Goal: Information Seeking & Learning: Learn about a topic

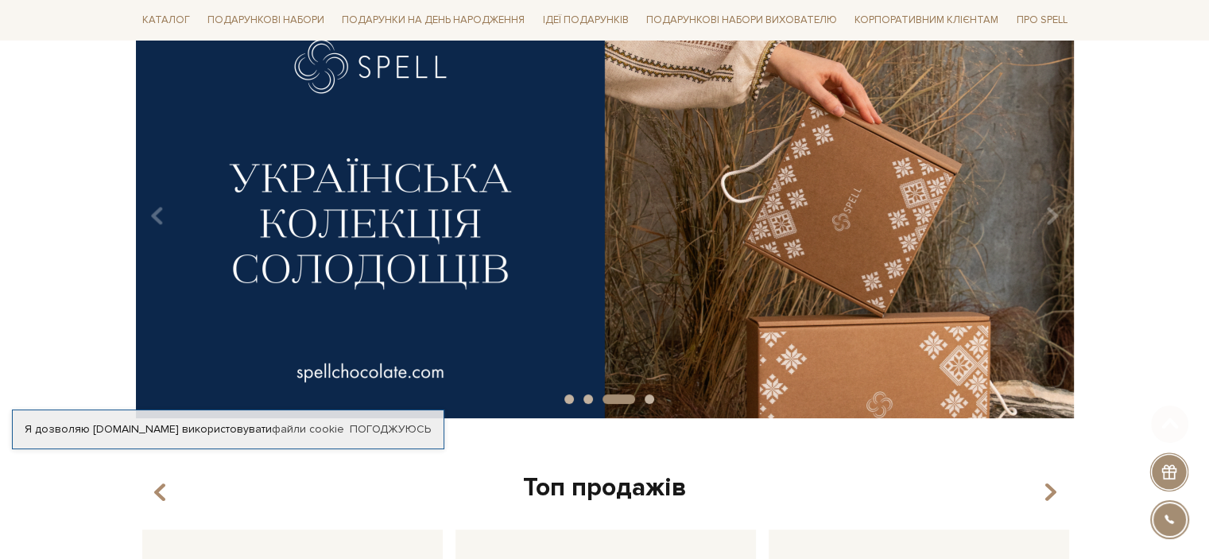
scroll to position [239, 0]
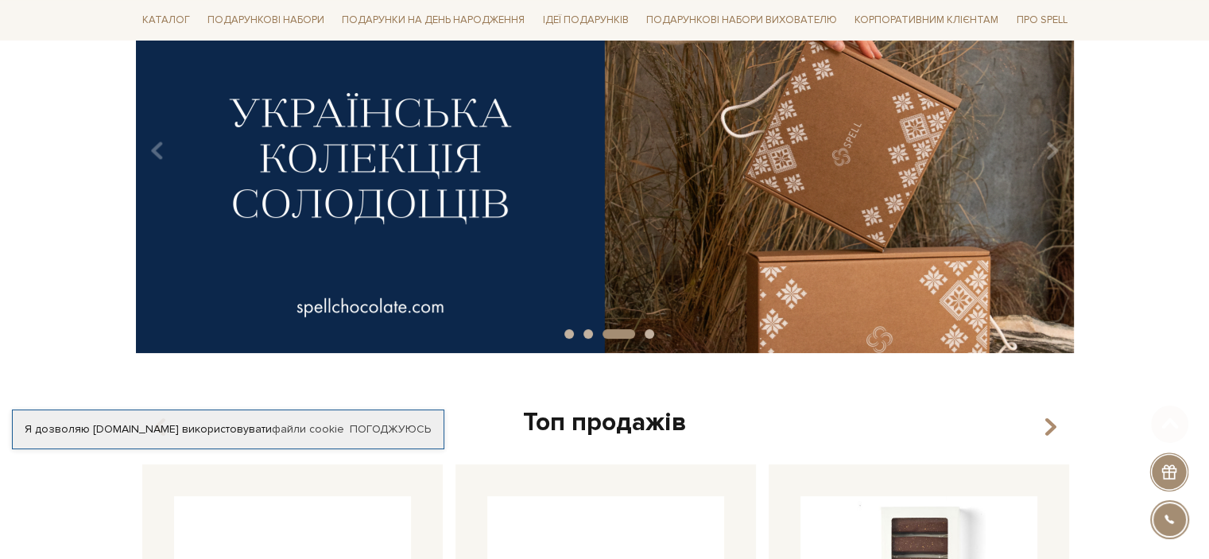
click at [370, 200] on img at bounding box center [605, 145] width 938 height 416
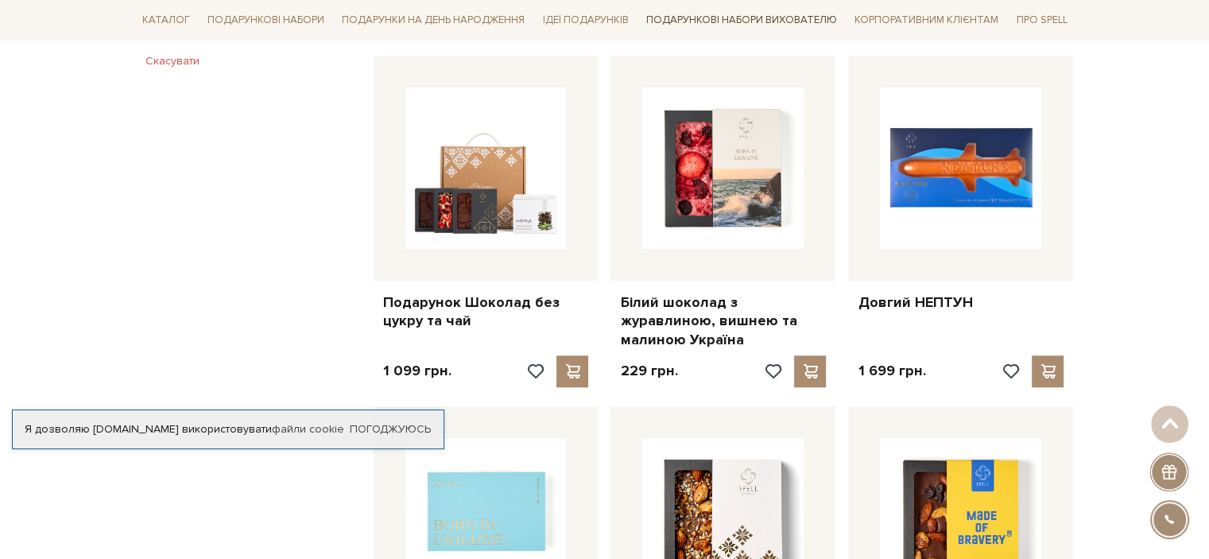
scroll to position [1272, 0]
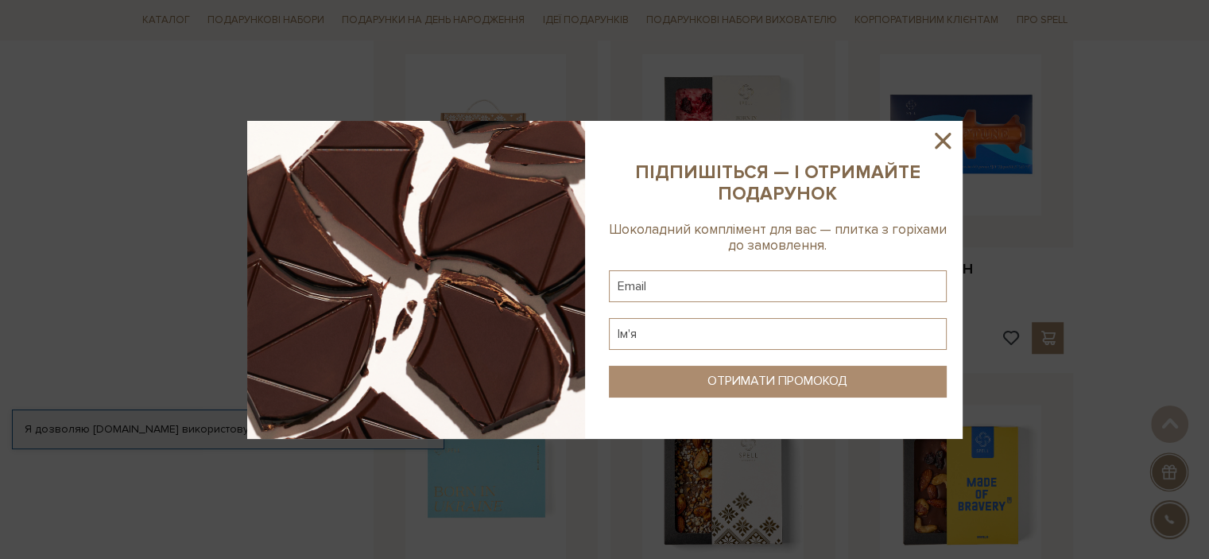
click at [947, 142] on icon at bounding box center [942, 140] width 27 height 27
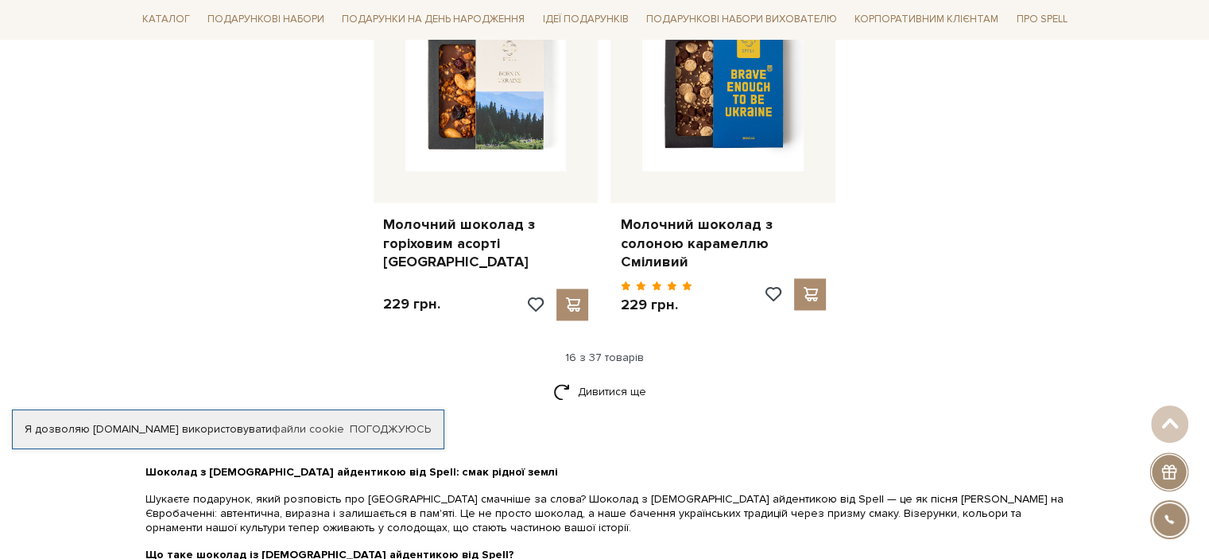
scroll to position [2067, 0]
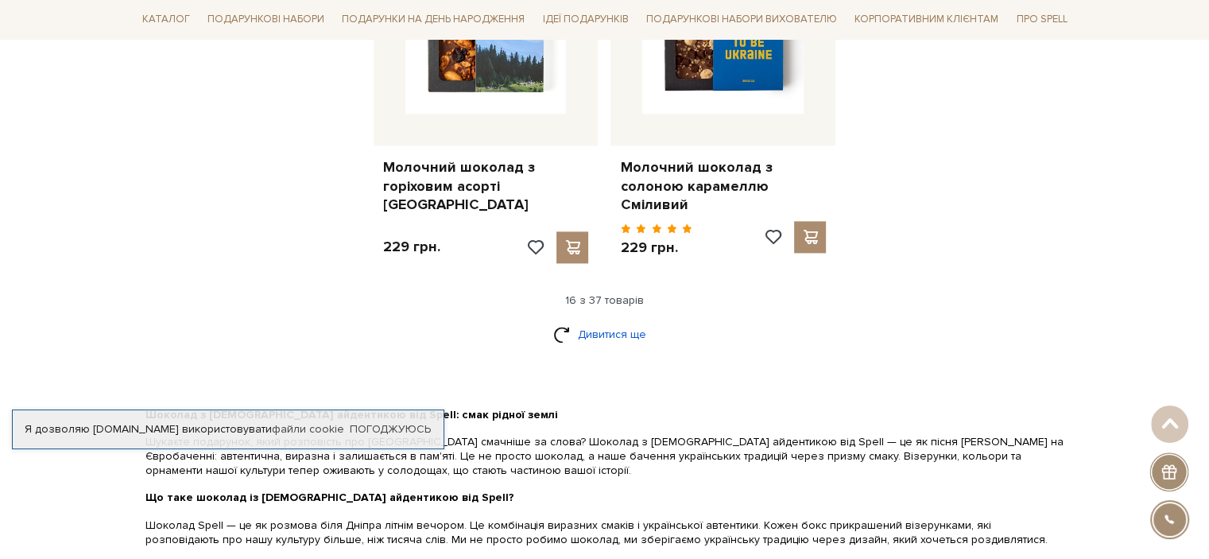
click at [614, 320] on link "Дивитися ще" at bounding box center [604, 334] width 103 height 28
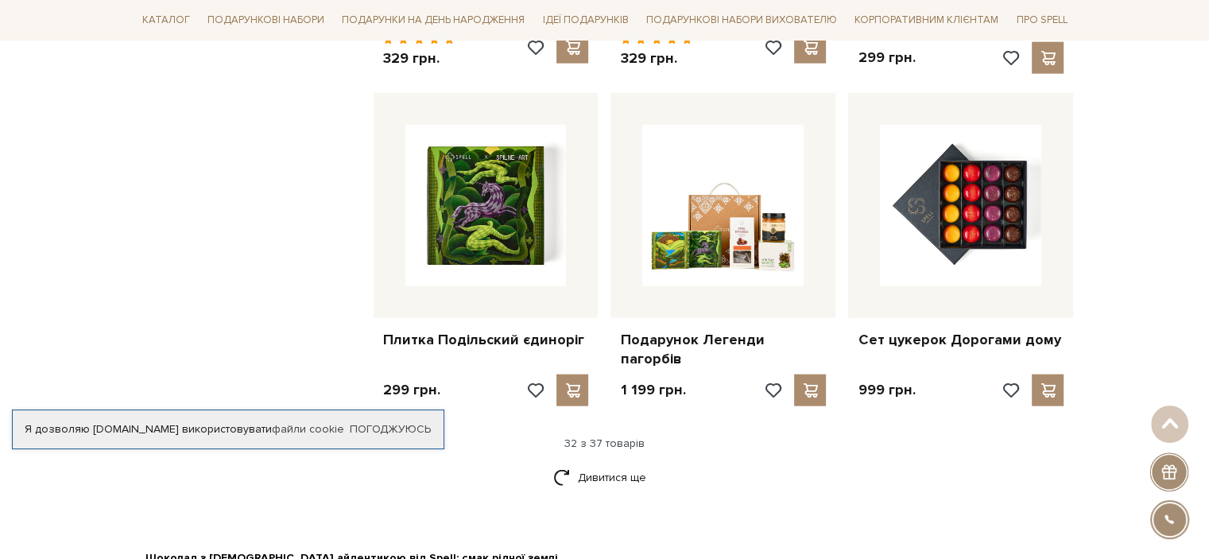
scroll to position [3657, 0]
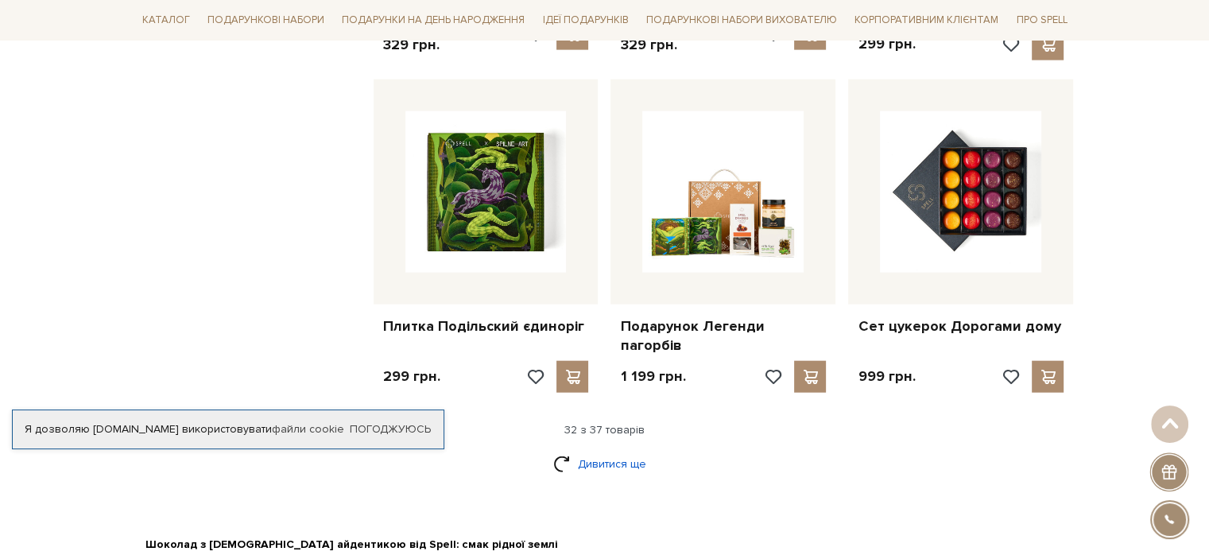
click at [594, 450] on link "Дивитися ще" at bounding box center [604, 464] width 103 height 28
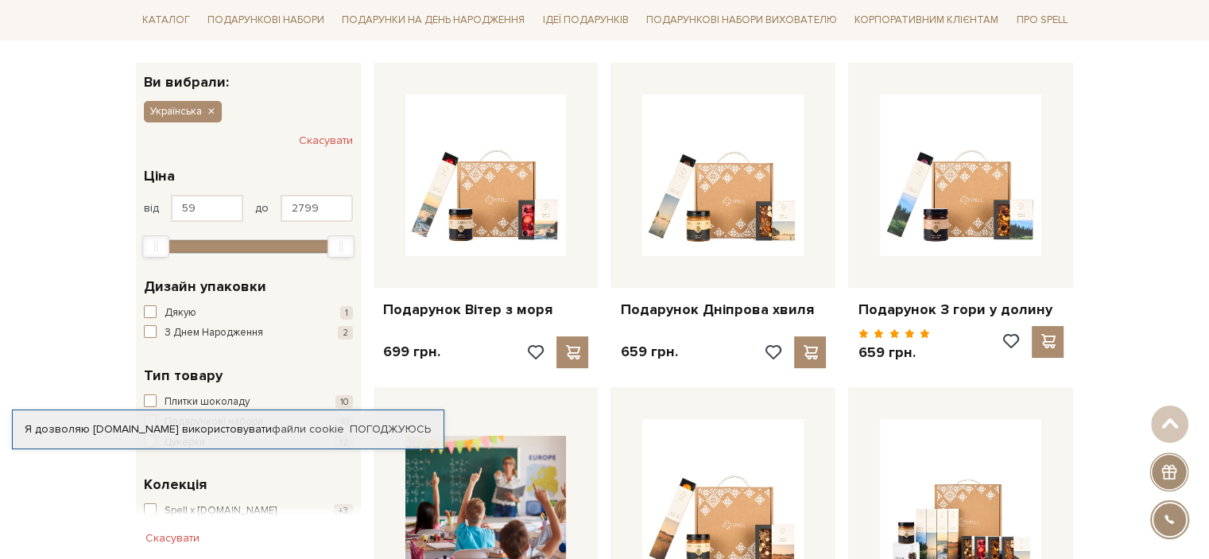
scroll to position [239, 0]
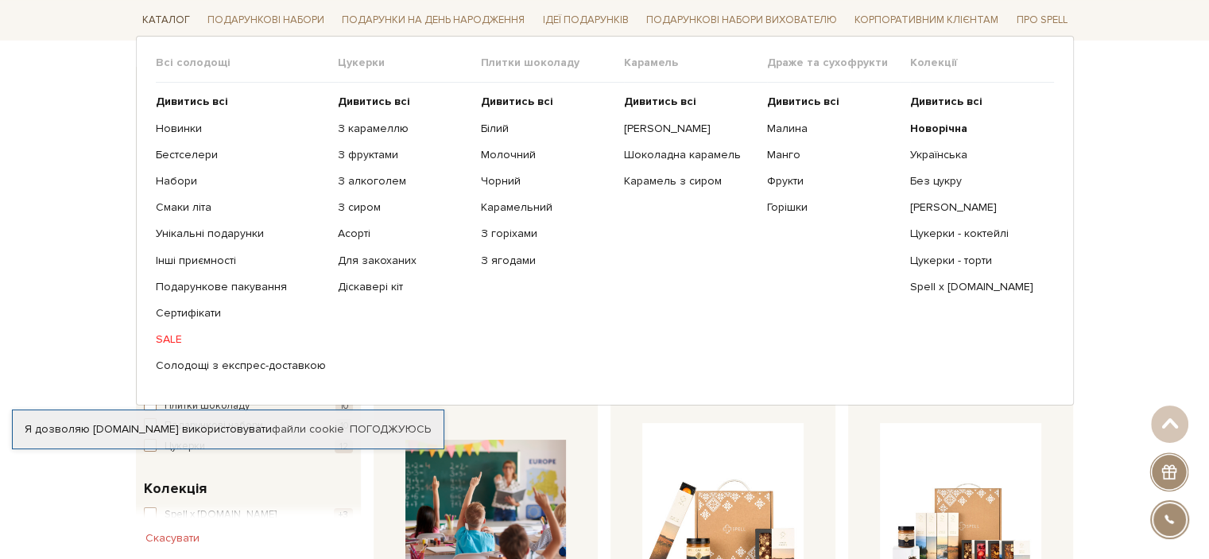
click at [166, 11] on link "Каталог" at bounding box center [166, 20] width 60 height 25
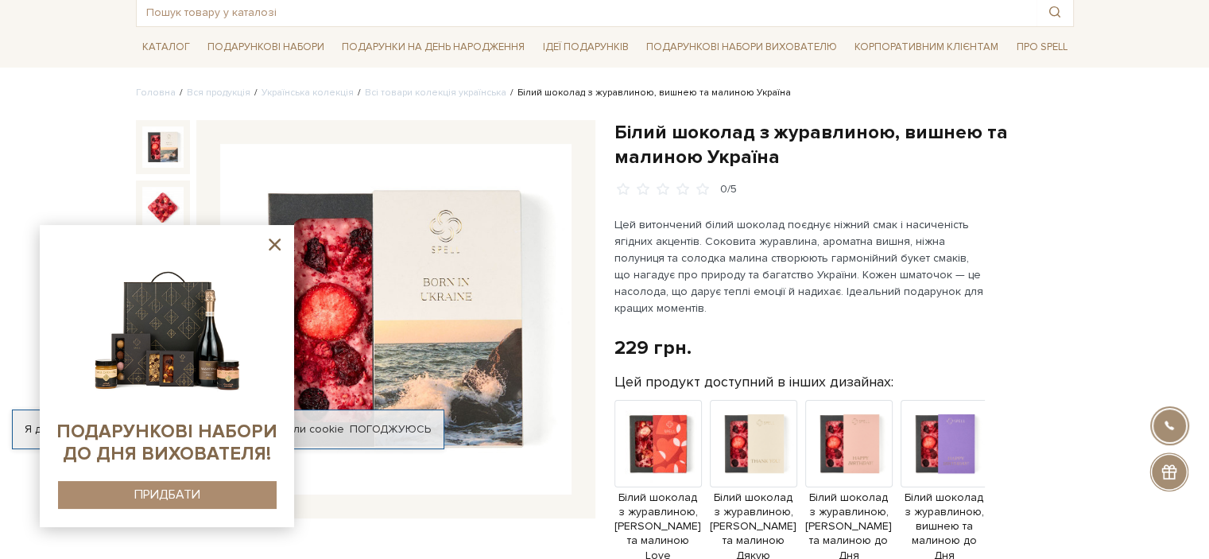
scroll to position [159, 0]
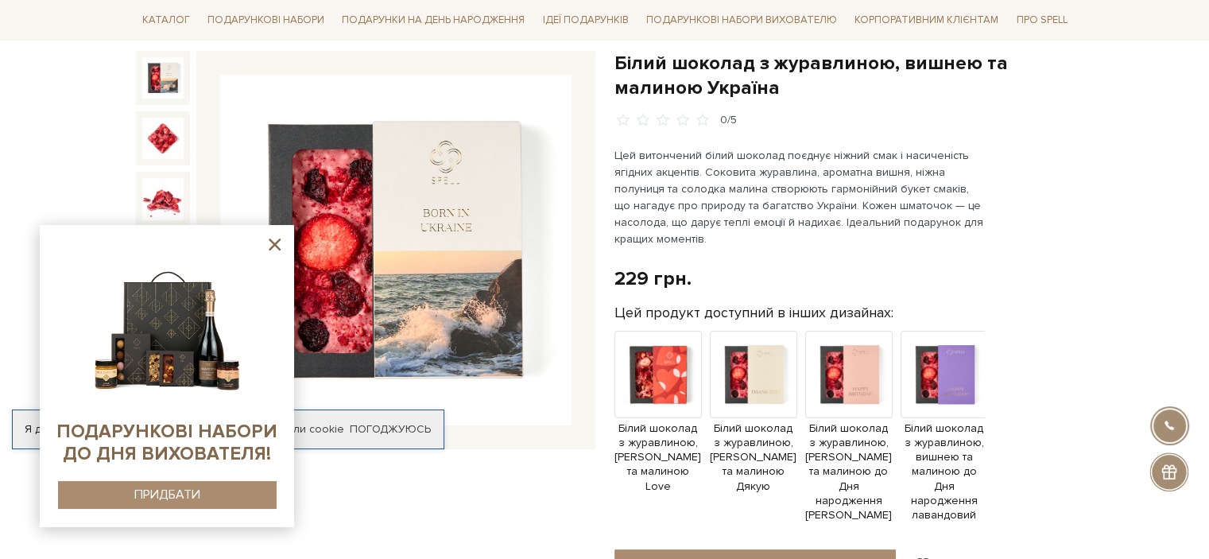
click at [277, 242] on icon at bounding box center [275, 245] width 12 height 12
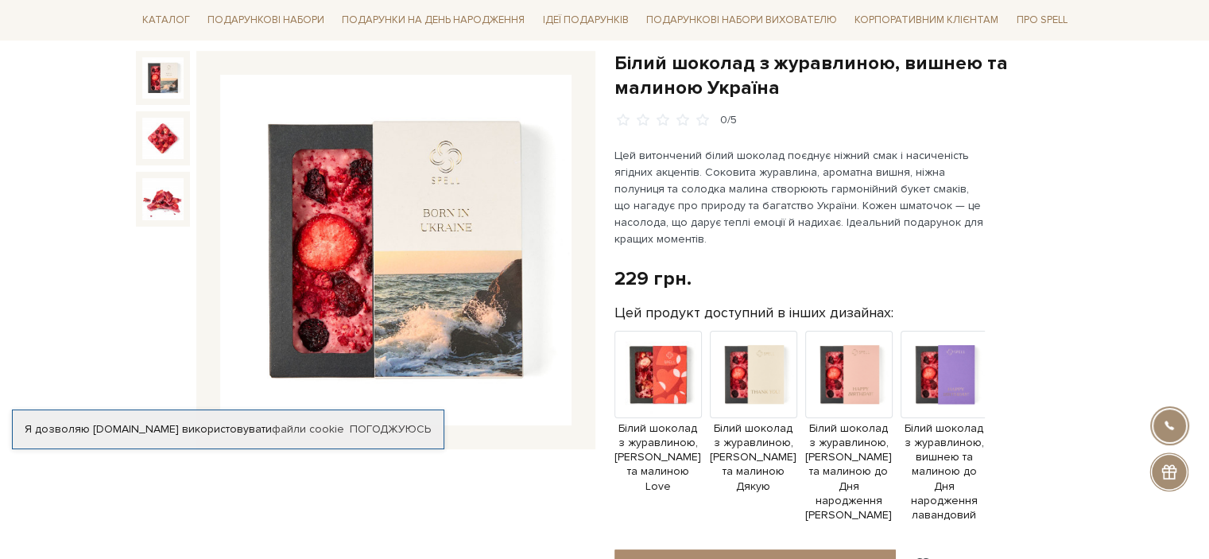
click at [429, 204] on img at bounding box center [395, 250] width 351 height 351
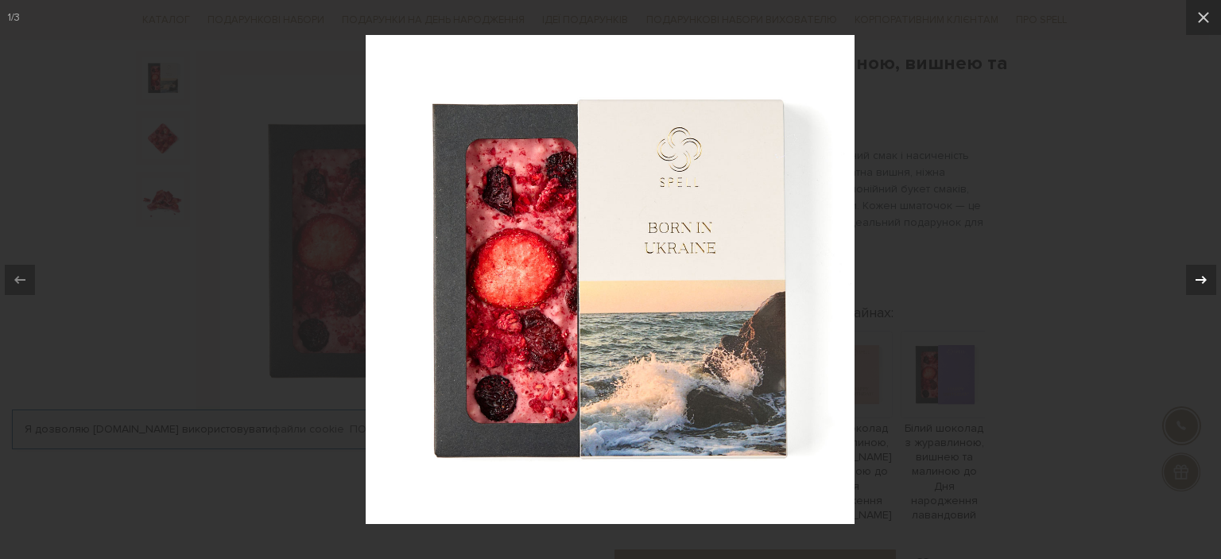
click at [1208, 279] on button at bounding box center [1194, 280] width 56 height 80
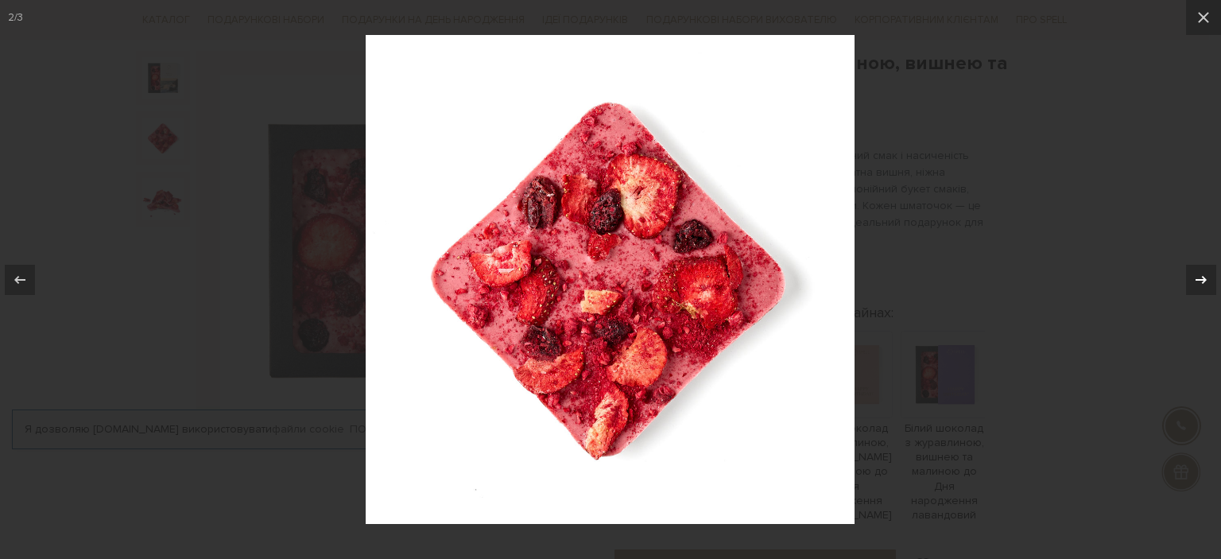
click at [1208, 277] on icon at bounding box center [1201, 279] width 19 height 19
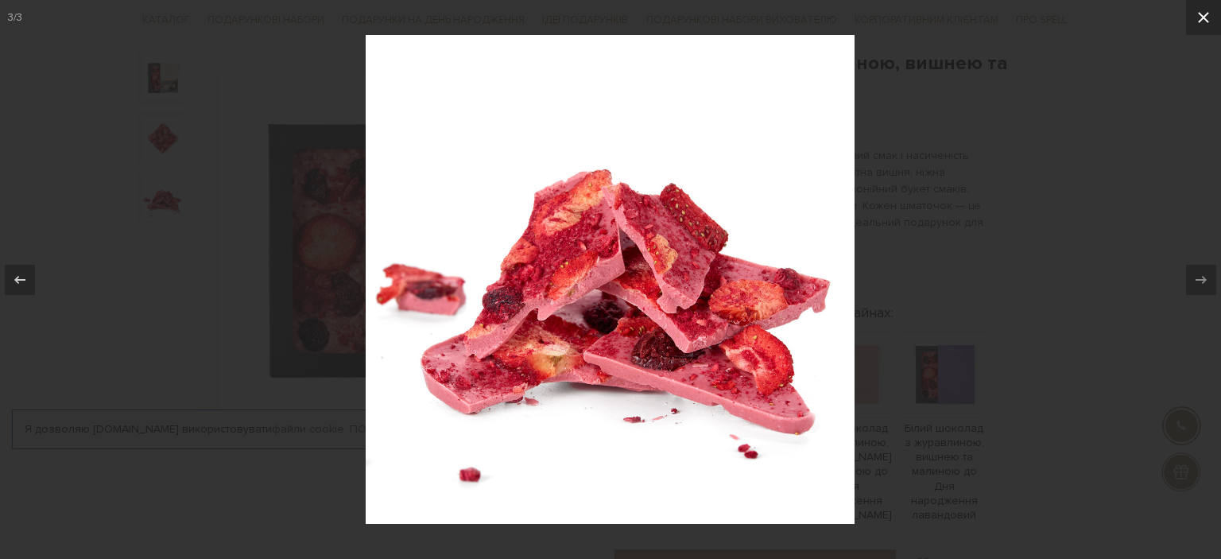
click at [1208, 21] on icon at bounding box center [1203, 17] width 11 height 11
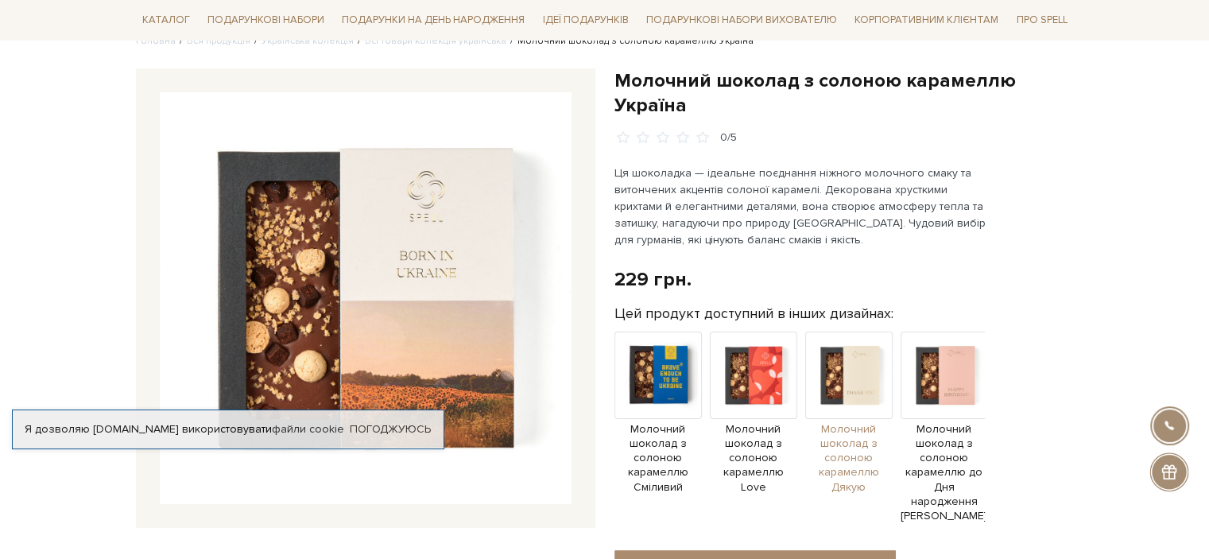
scroll to position [239, 0]
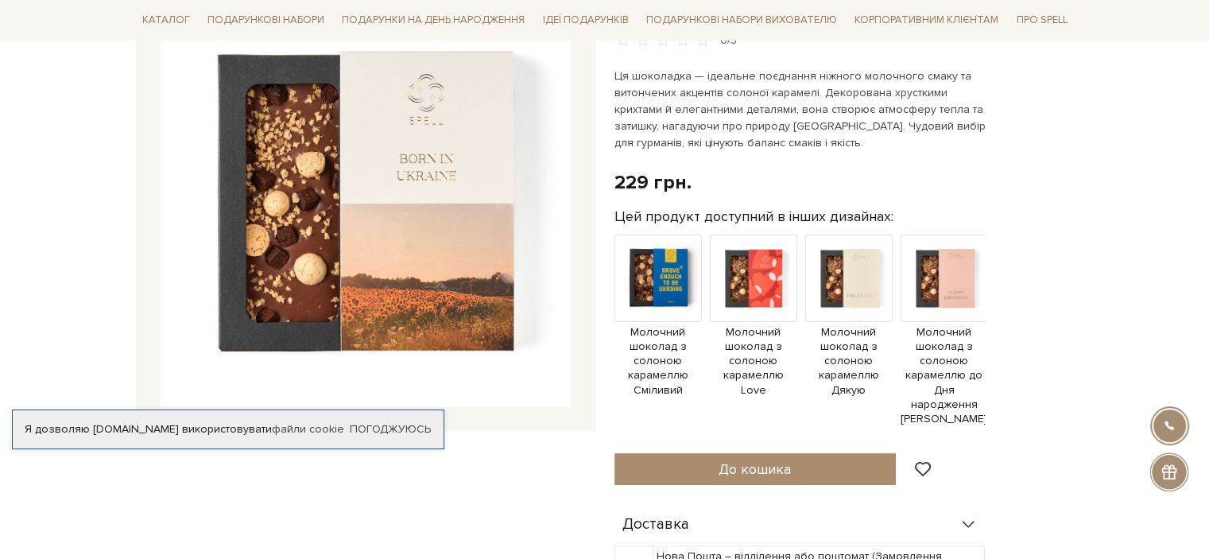
drag, startPoint x: 832, startPoint y: 416, endPoint x: 875, endPoint y: 412, distance: 43.1
click at [877, 413] on div "Молочний шоколад з солоною карамеллю Сміливий Молочний шоколад з солоною караме…" at bounding box center [800, 335] width 370 height 200
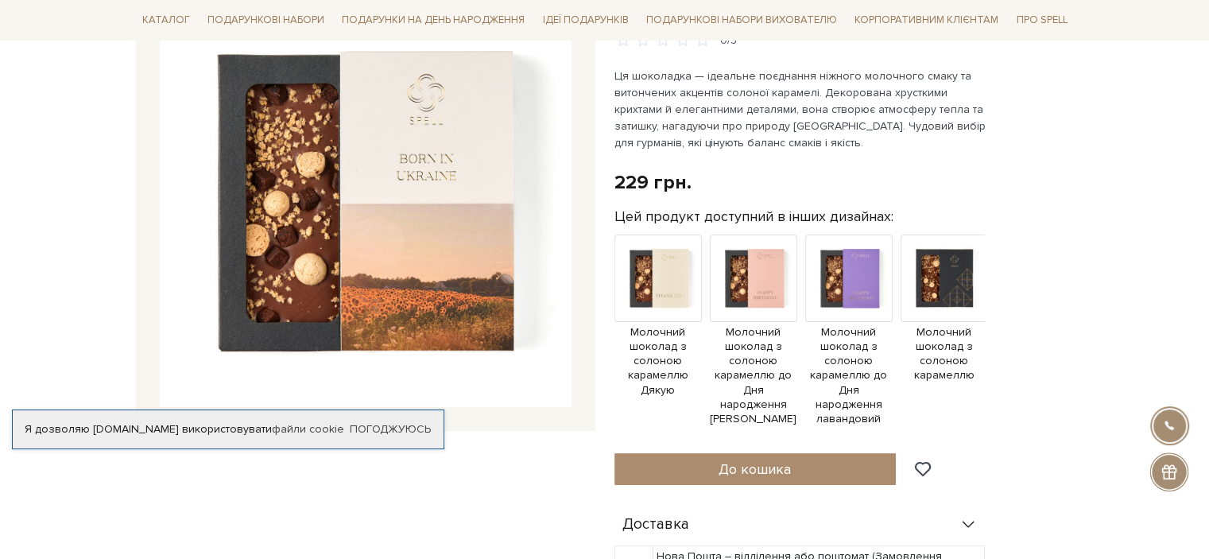
scroll to position [0, 192]
drag, startPoint x: 917, startPoint y: 357, endPoint x: 515, endPoint y: 408, distance: 404.7
click at [515, 408] on div "Молочний шоколад з солоною карамеллю Україна 0/5 Молочний шоколад з солоною кар…" at bounding box center [604, 442] width 957 height 942
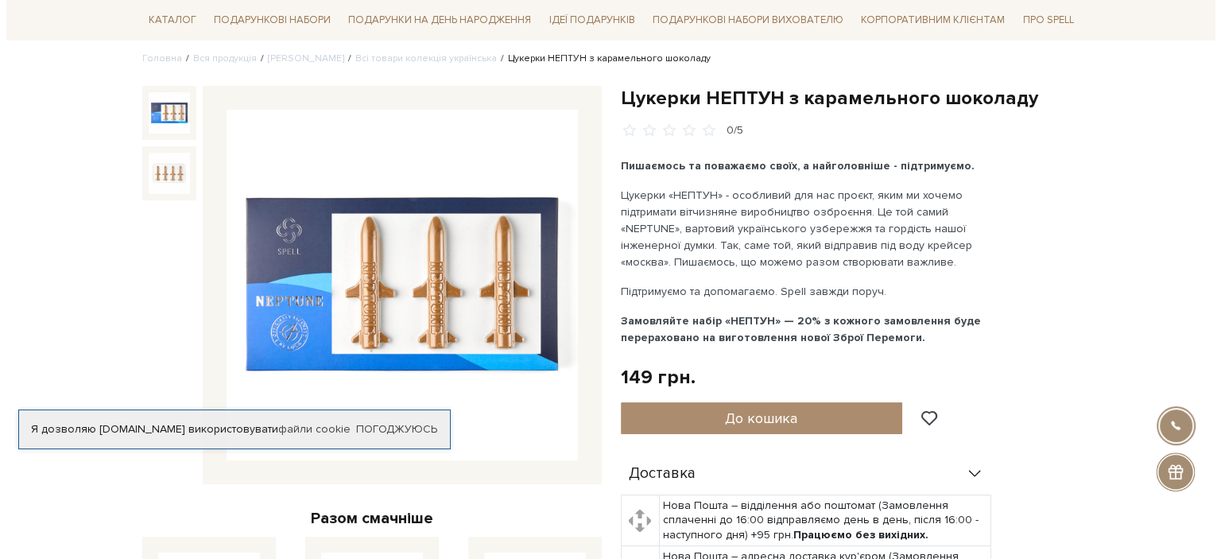
scroll to position [159, 0]
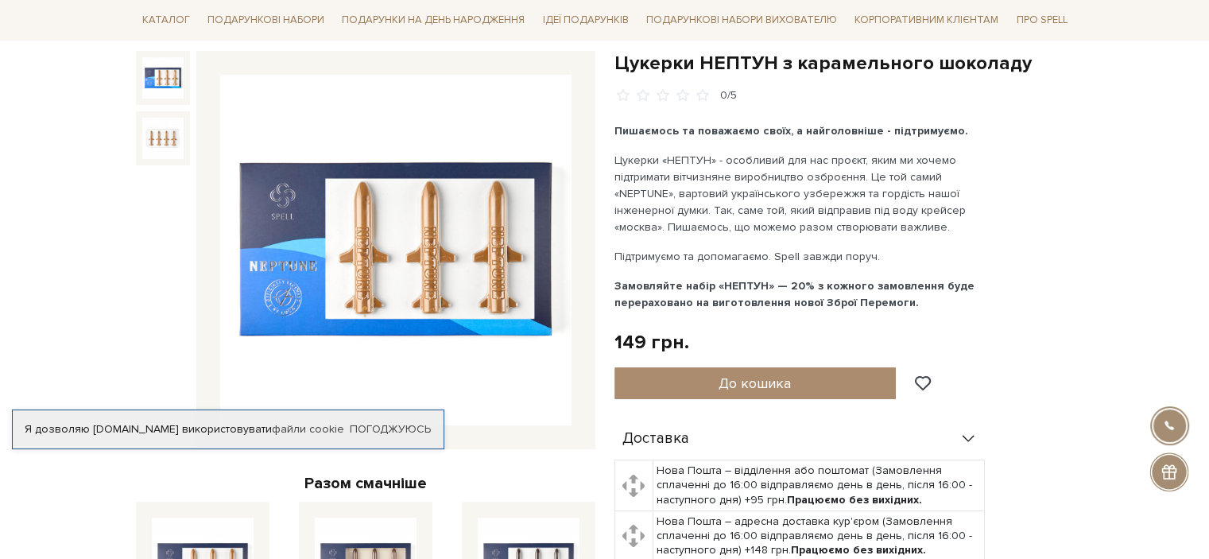
click at [429, 218] on img at bounding box center [395, 250] width 351 height 351
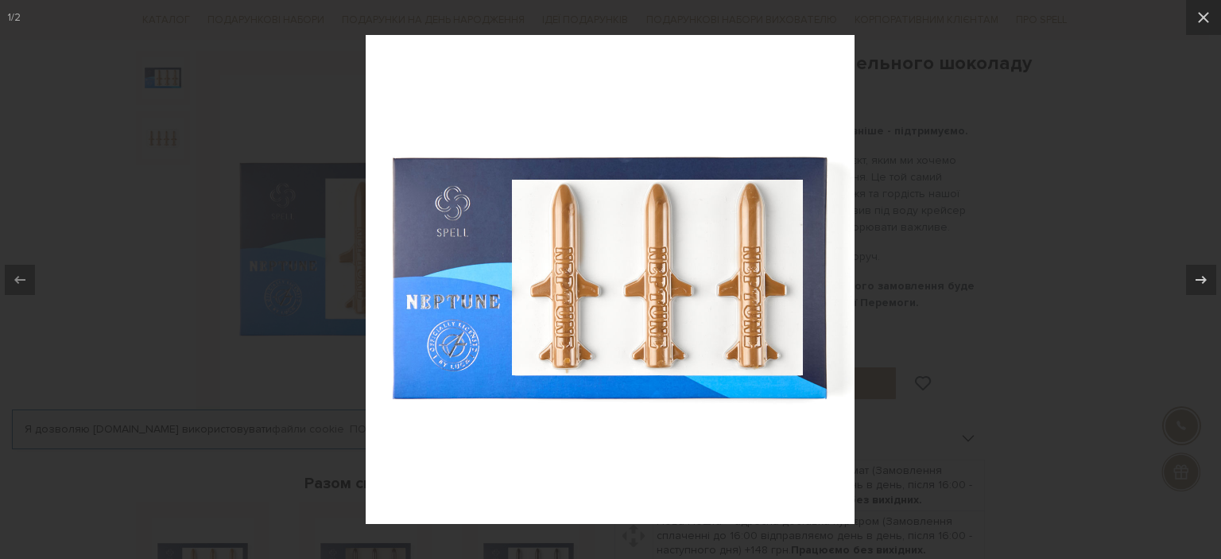
click at [942, 241] on div at bounding box center [610, 279] width 1221 height 559
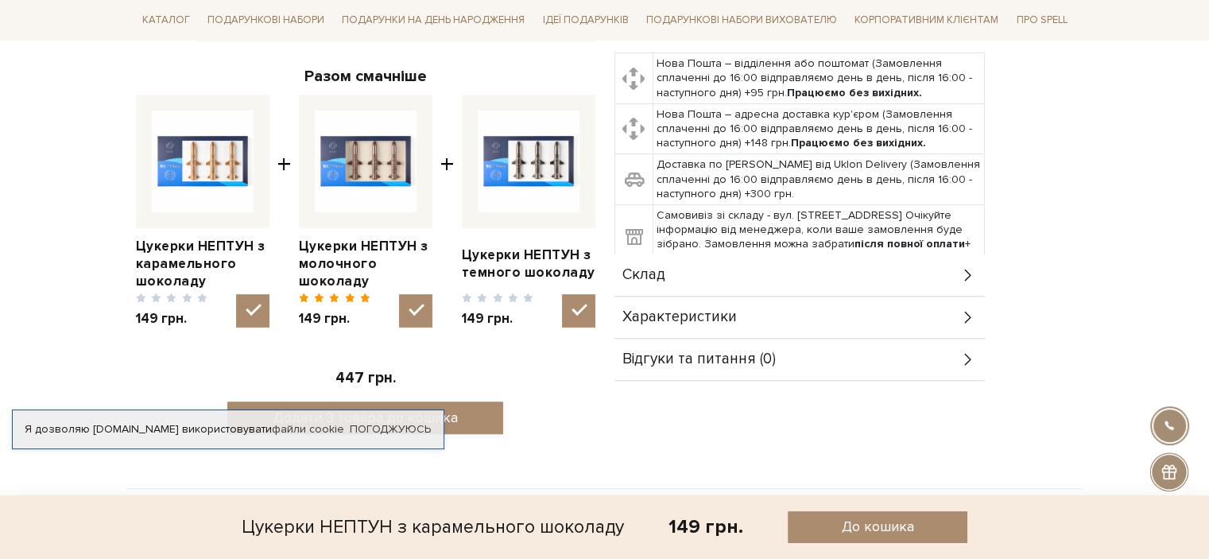
scroll to position [636, 0]
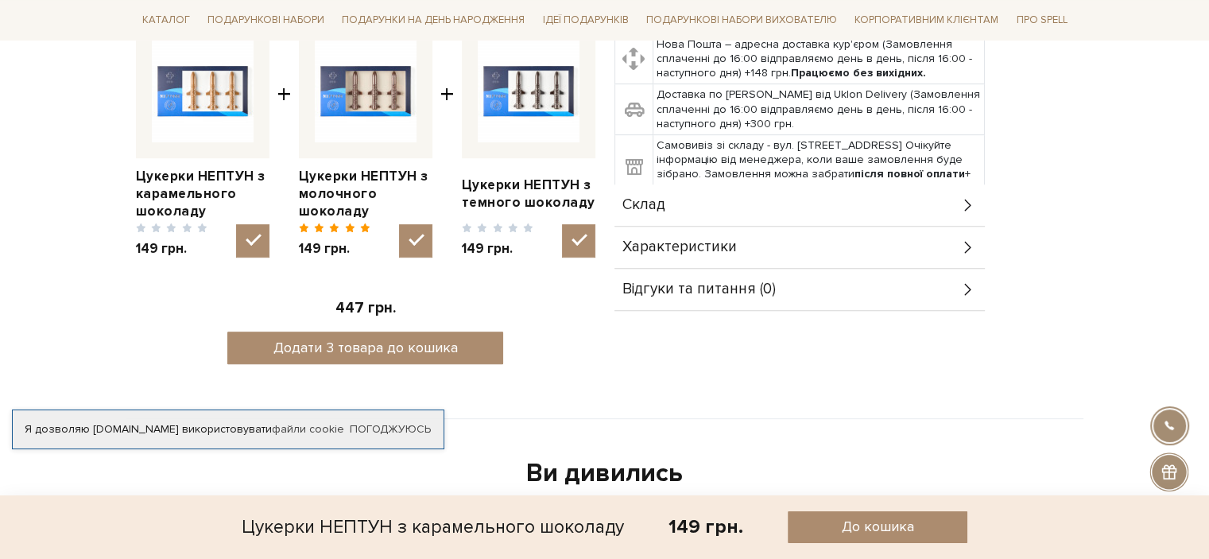
click at [966, 206] on icon at bounding box center [968, 204] width 17 height 17
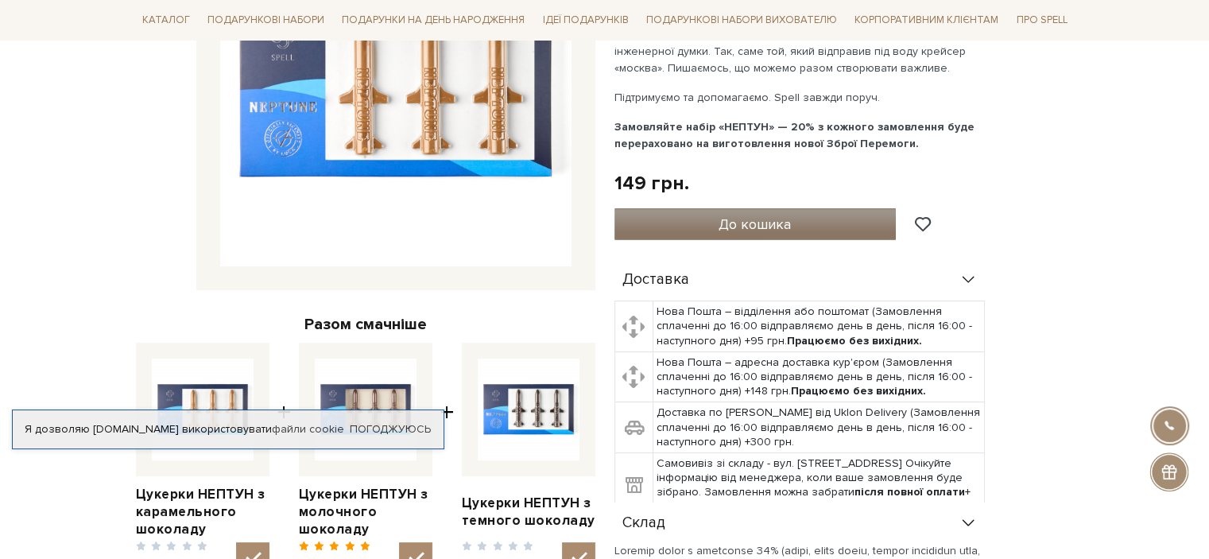
scroll to position [0, 0]
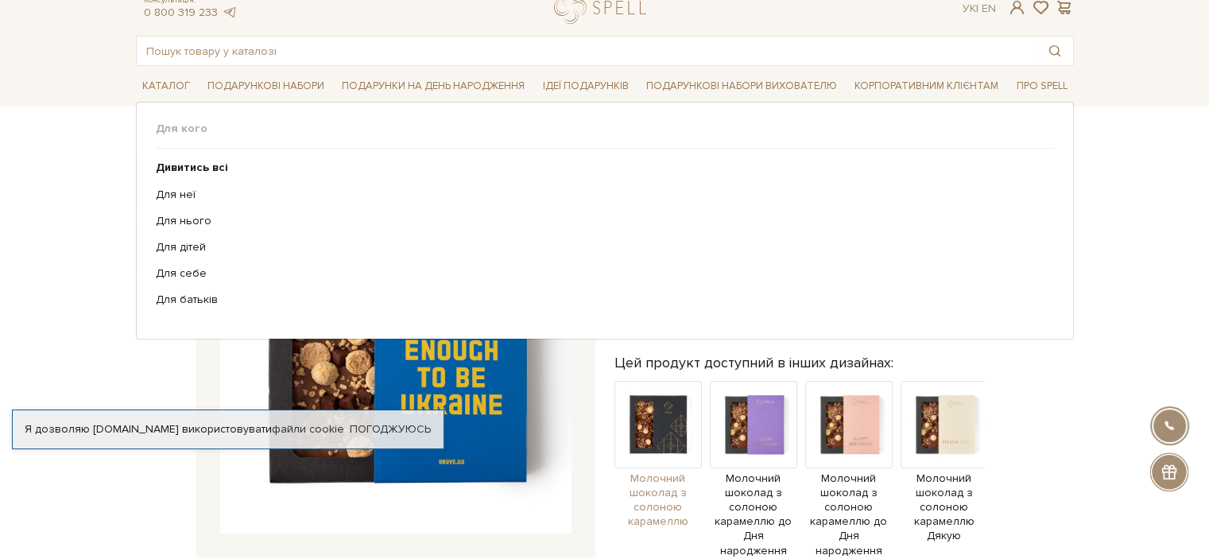
scroll to position [80, 0]
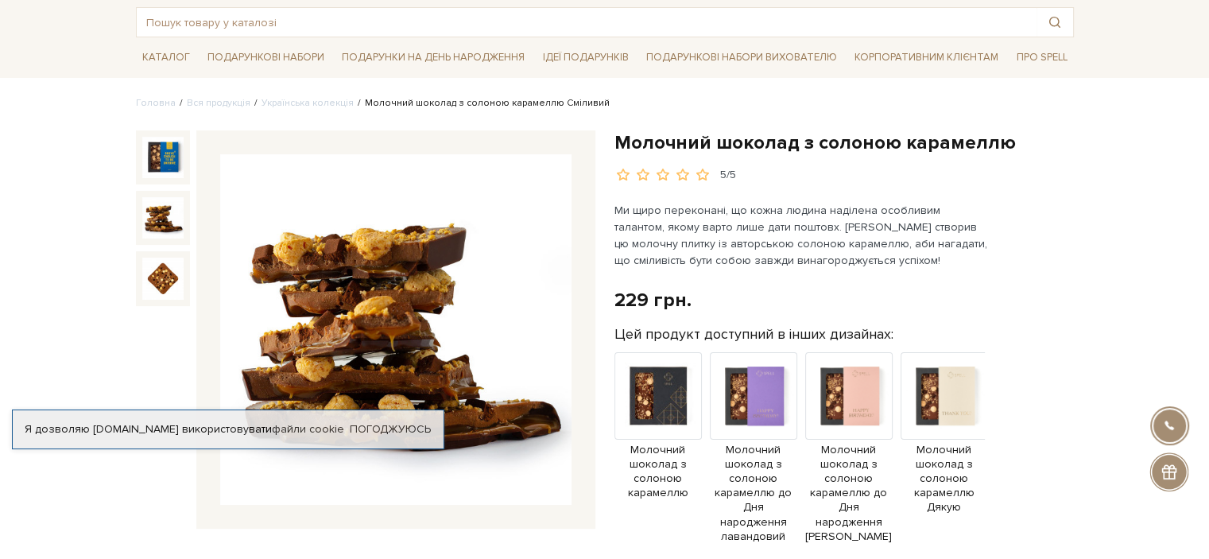
click at [159, 212] on img at bounding box center [162, 217] width 41 height 41
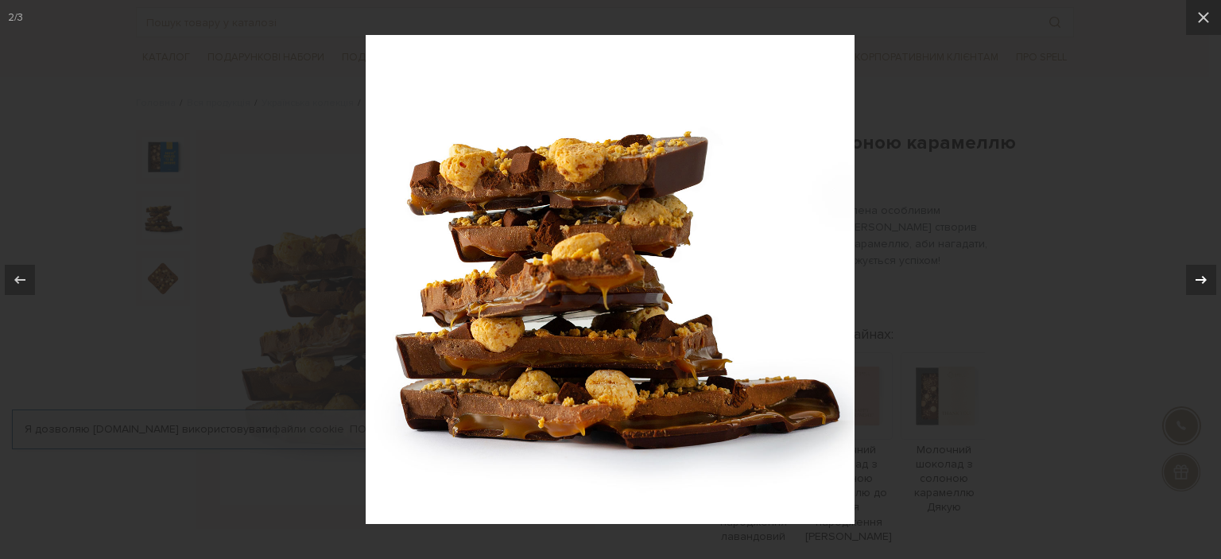
click at [1190, 279] on div at bounding box center [1201, 280] width 30 height 30
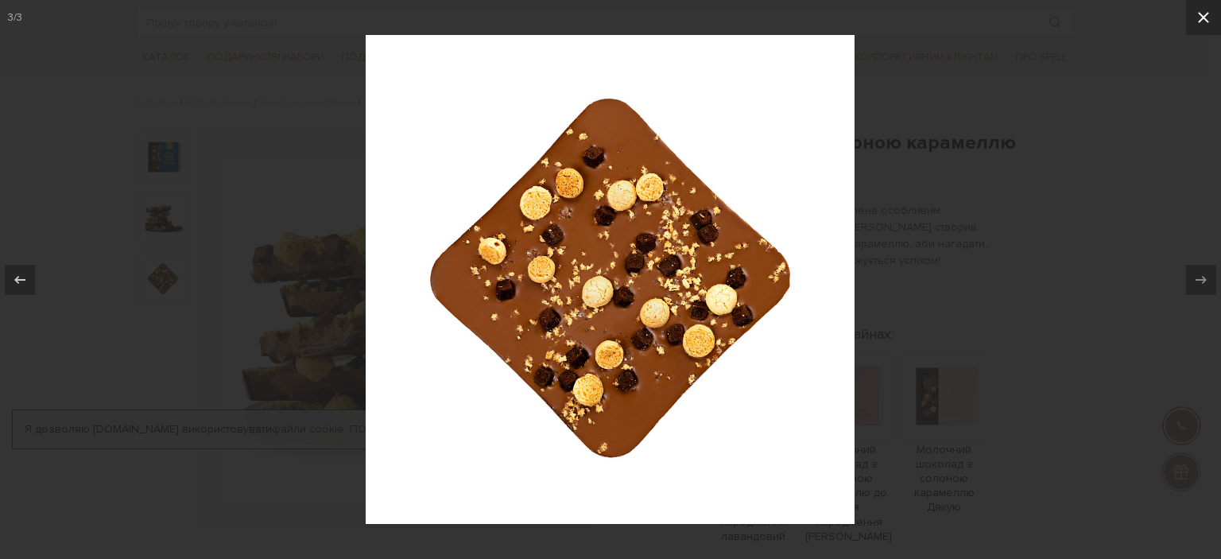
click at [1201, 21] on icon at bounding box center [1203, 17] width 19 height 19
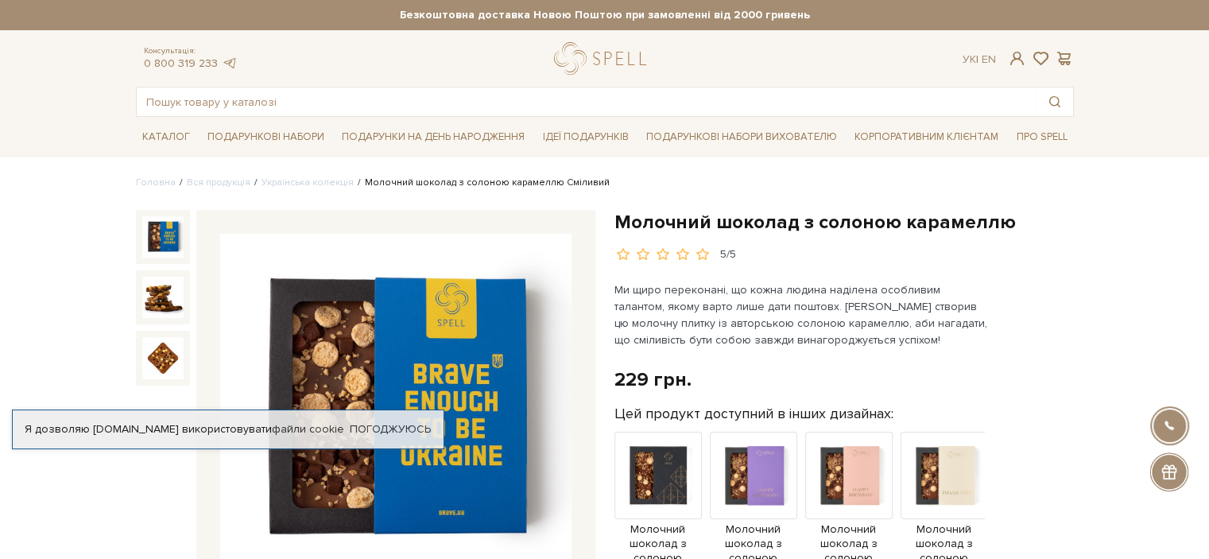
click at [165, 236] on img at bounding box center [162, 236] width 41 height 41
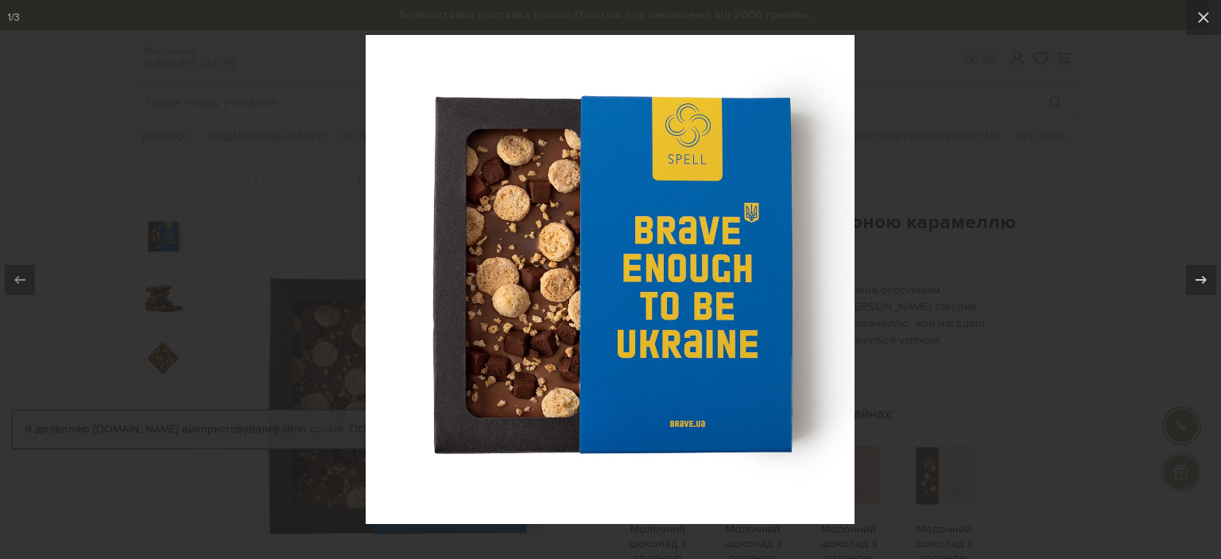
click at [871, 229] on div at bounding box center [610, 279] width 1221 height 559
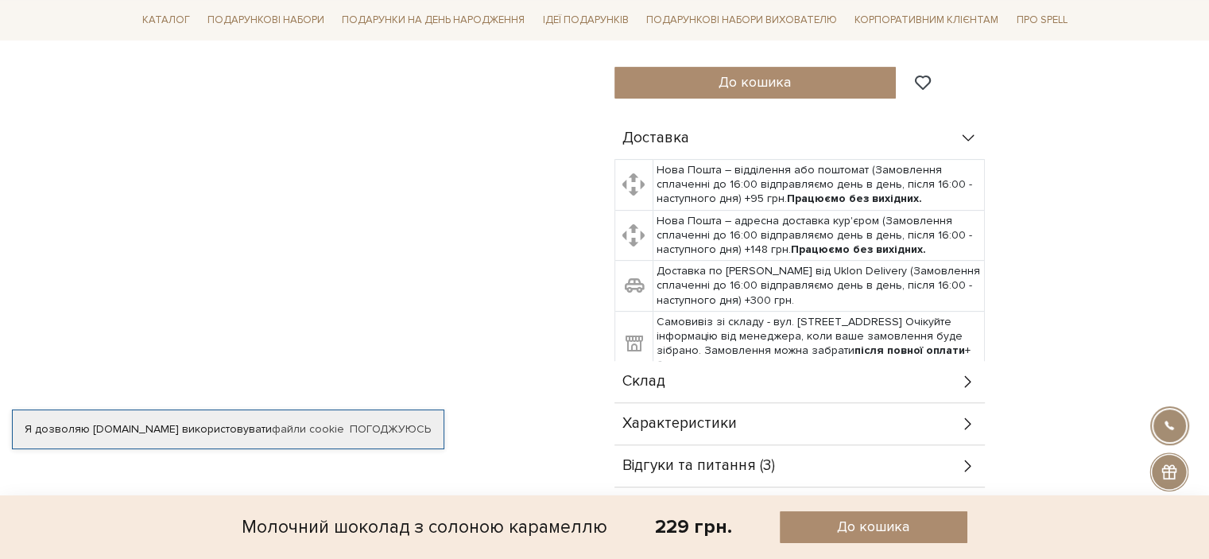
scroll to position [716, 0]
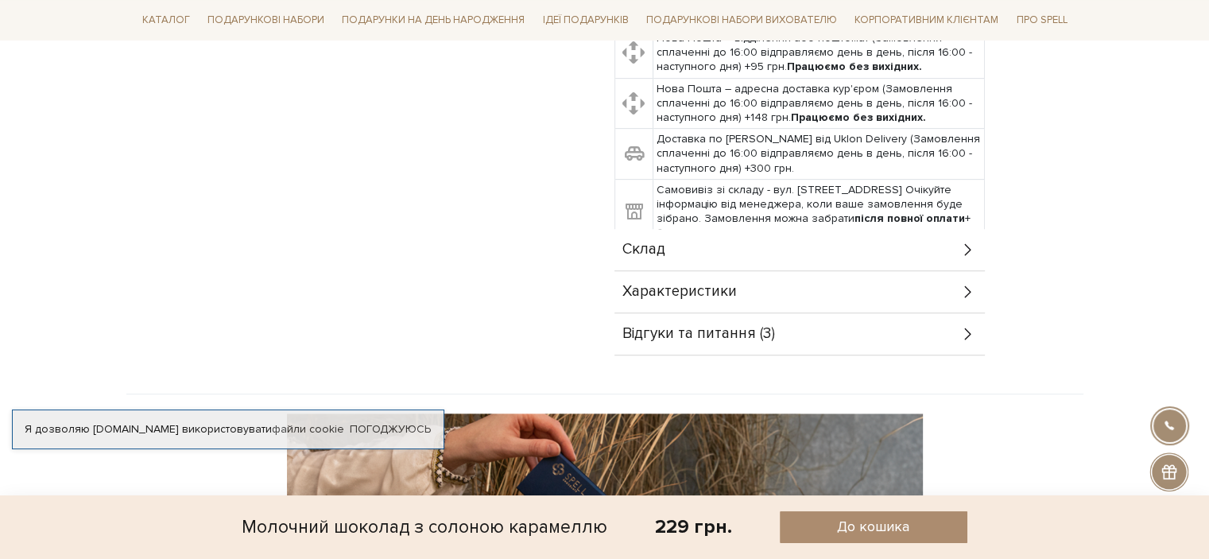
click at [701, 285] on span "Характеристики" at bounding box center [680, 292] width 114 height 14
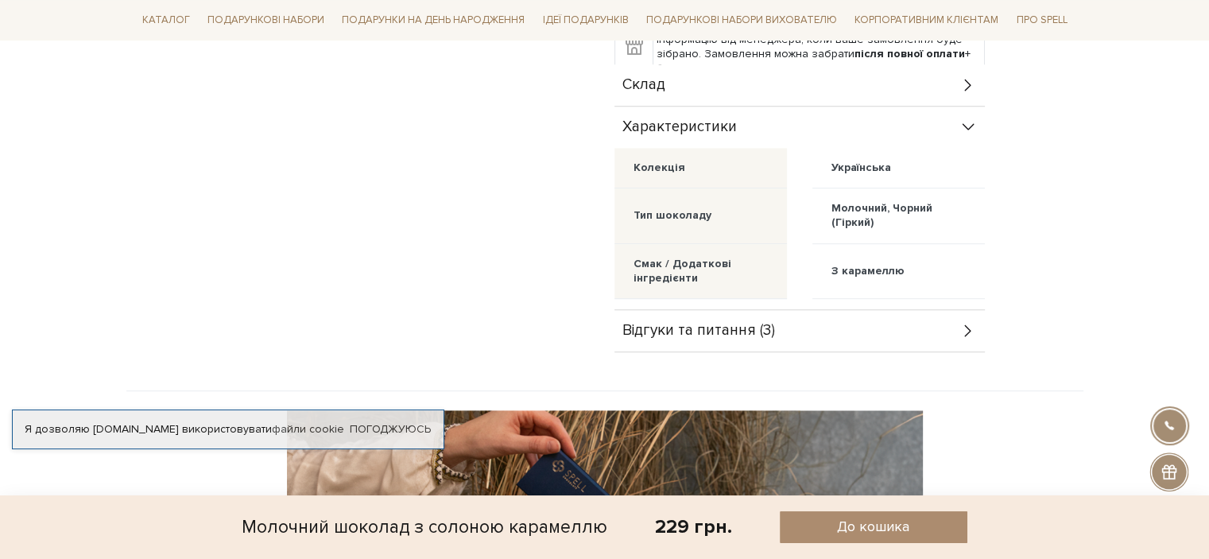
scroll to position [795, 0]
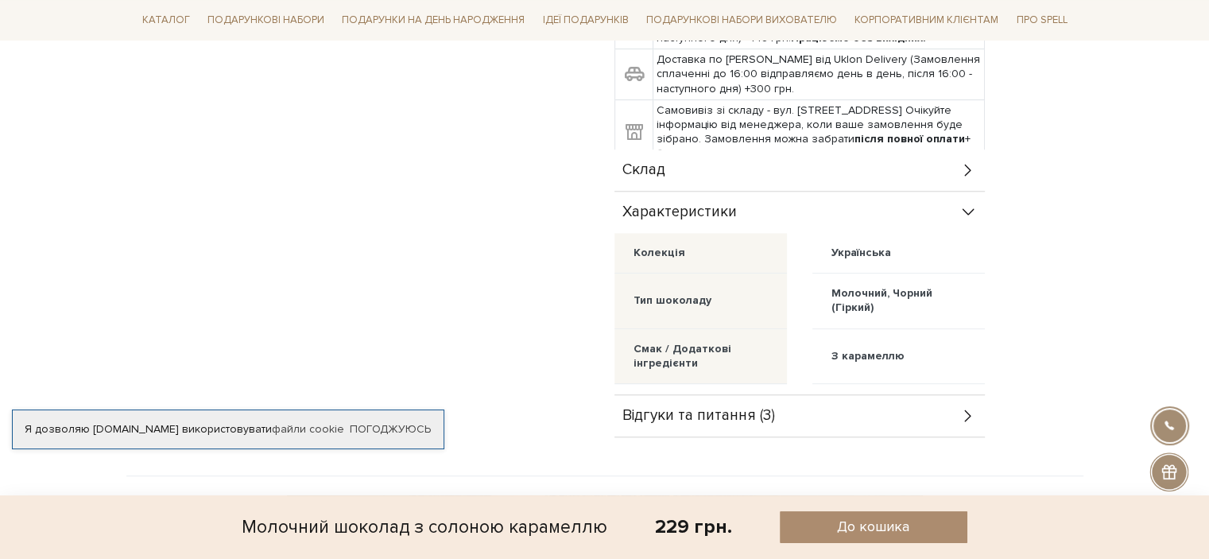
click at [647, 163] on span "Склад" at bounding box center [644, 170] width 43 height 14
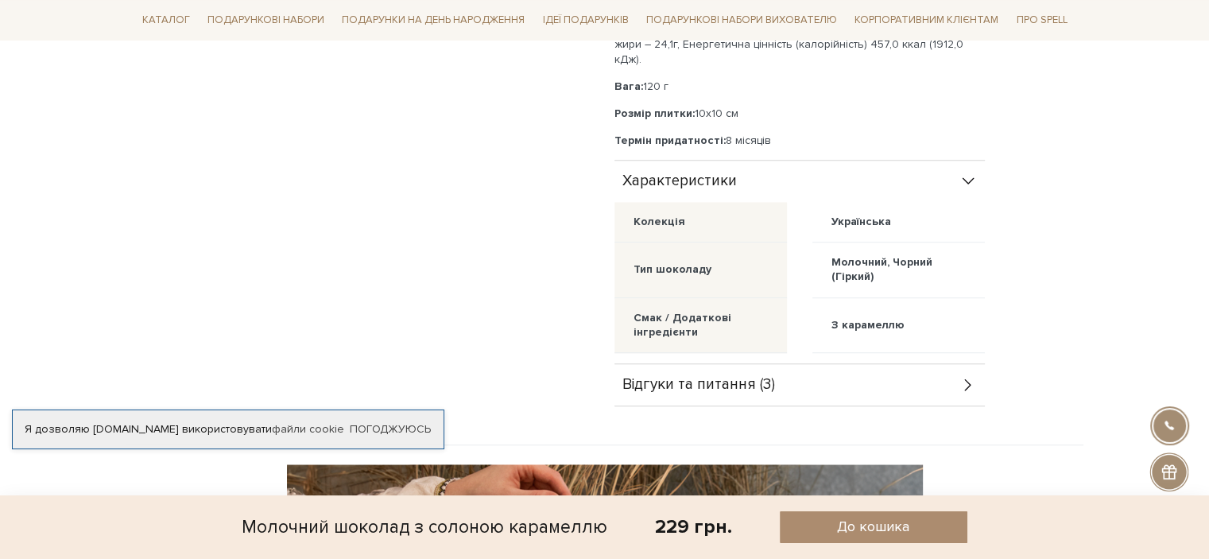
scroll to position [1272, 0]
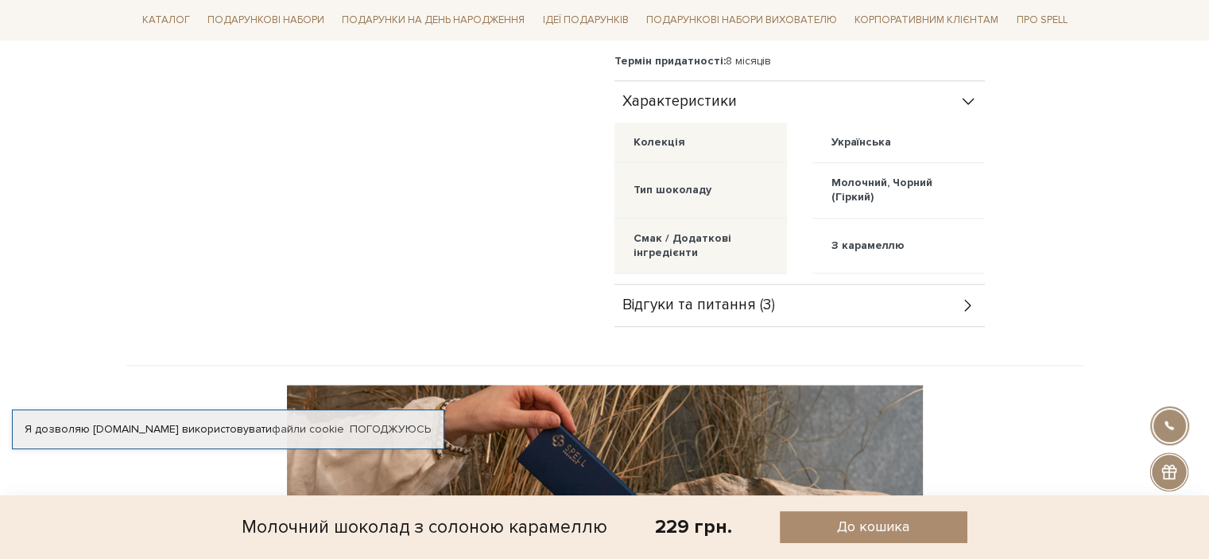
click at [693, 298] on span "Відгуки та питання (3)" at bounding box center [699, 305] width 153 height 14
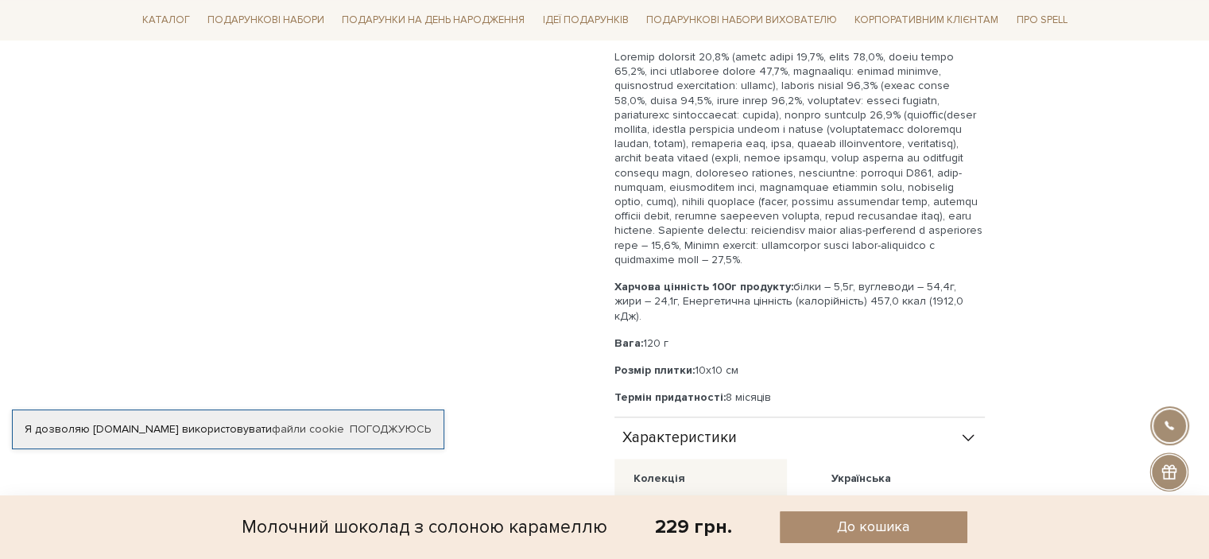
scroll to position [1034, 0]
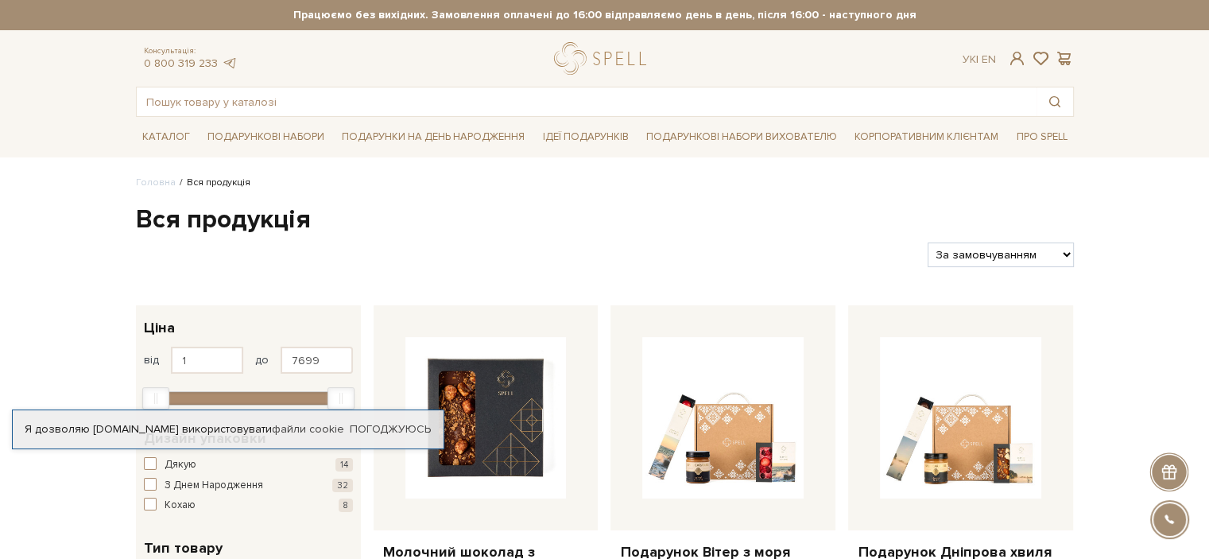
click at [1023, 241] on div "Фільтри За замовчуванням За Ціною (зростання) За Ціною (зменшення) Новинки За п…" at bounding box center [605, 248] width 951 height 37
click at [1014, 255] on select "За замовчуванням За Ціною (зростання) За Ціною (зменшення) Новинки За популярні…" at bounding box center [1000, 254] width 145 height 25
select select "[URL][DOMAIN_NAME]"
click at [928, 242] on select "За замовчуванням За Ціною (зростання) За Ціною (зменшення) Новинки За популярні…" at bounding box center [1000, 254] width 145 height 25
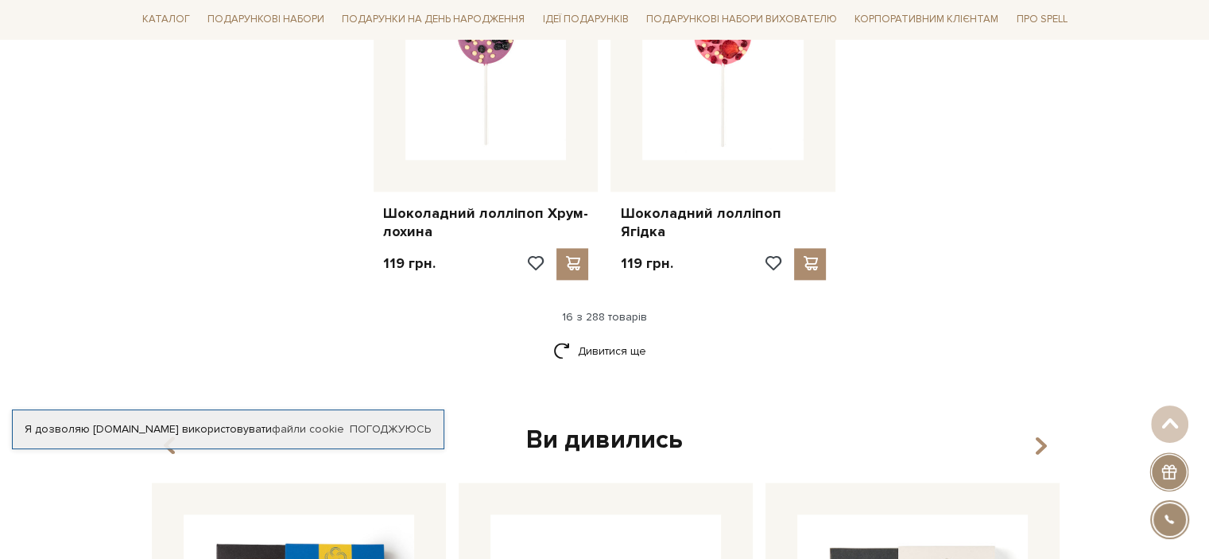
scroll to position [1988, 0]
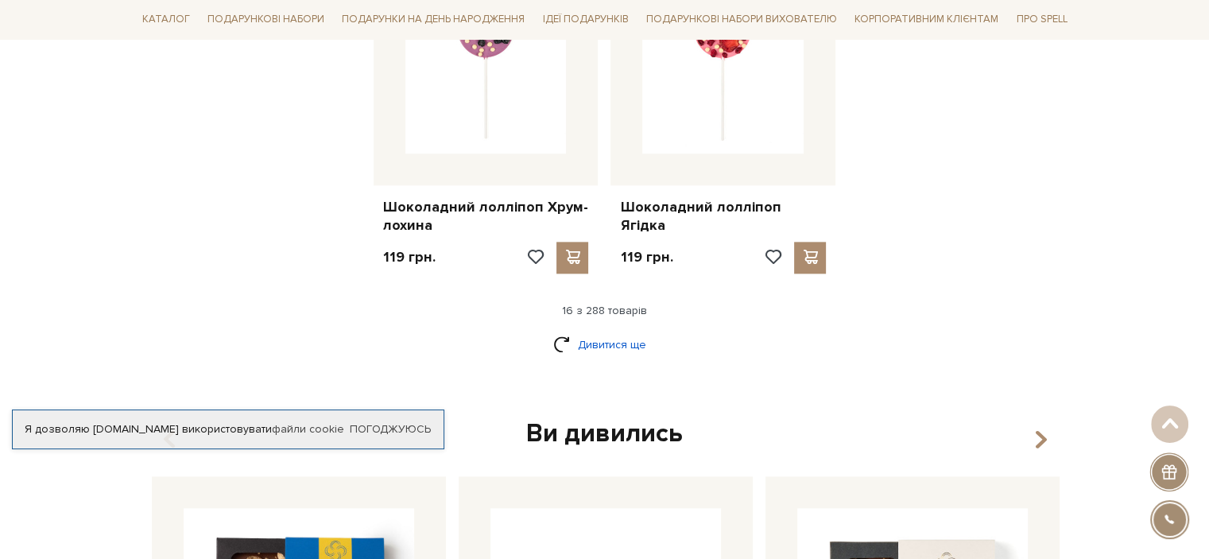
click at [620, 331] on link "Дивитися ще" at bounding box center [604, 345] width 103 height 28
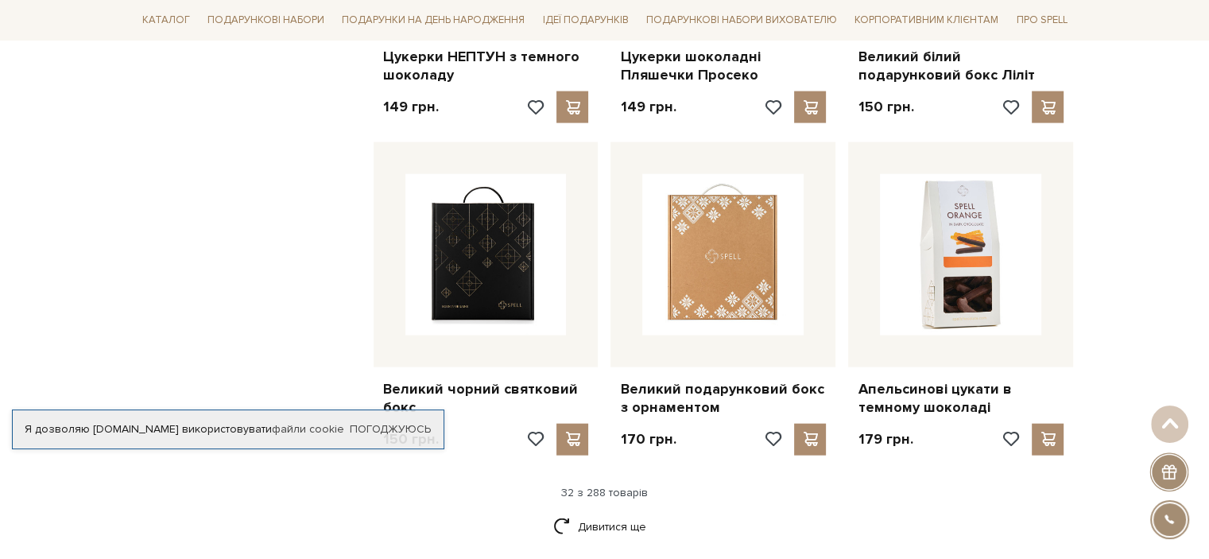
scroll to position [3578, 0]
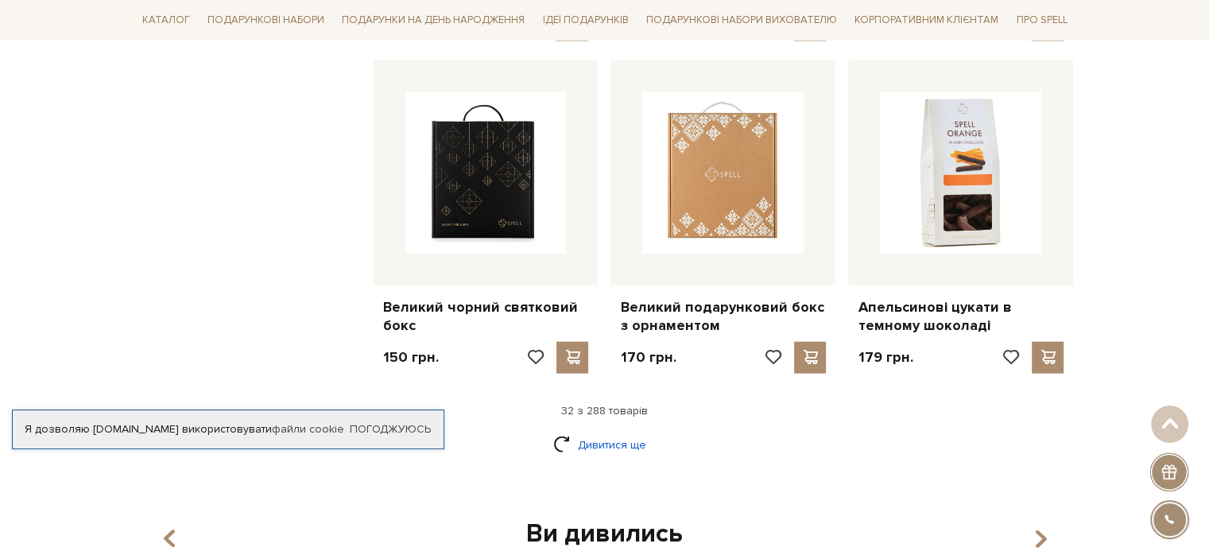
click at [574, 431] on link "Дивитися ще" at bounding box center [604, 445] width 103 height 28
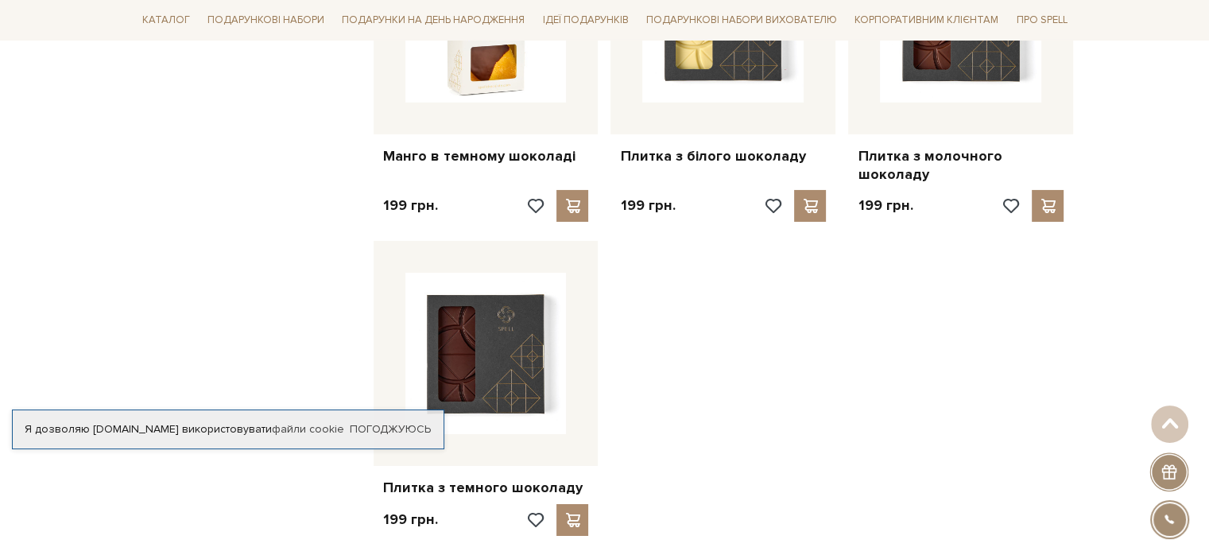
scroll to position [5645, 0]
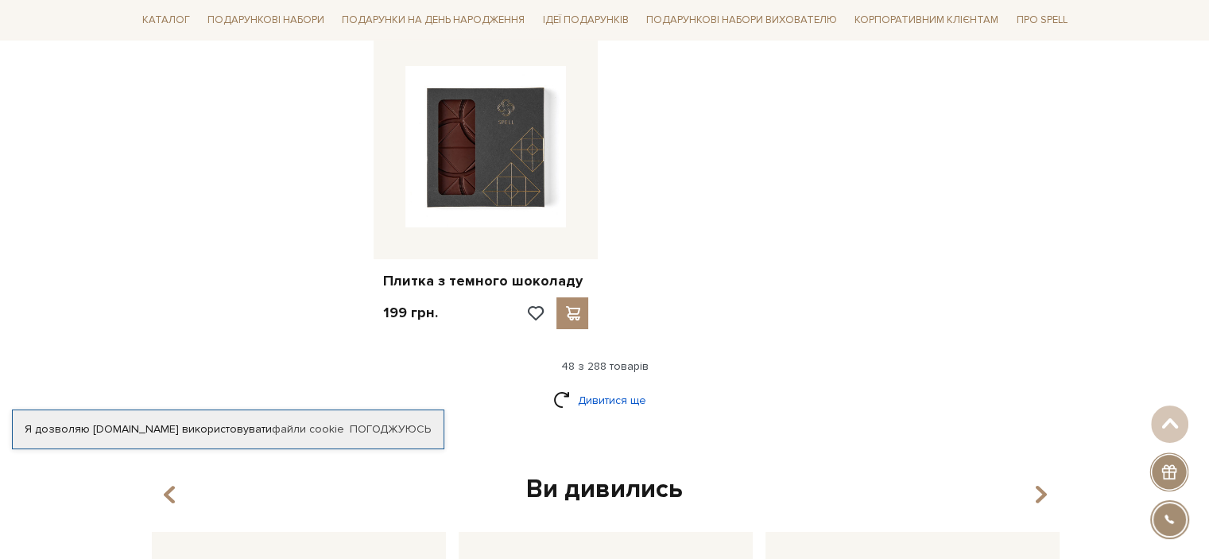
click at [620, 386] on link "Дивитися ще" at bounding box center [604, 400] width 103 height 28
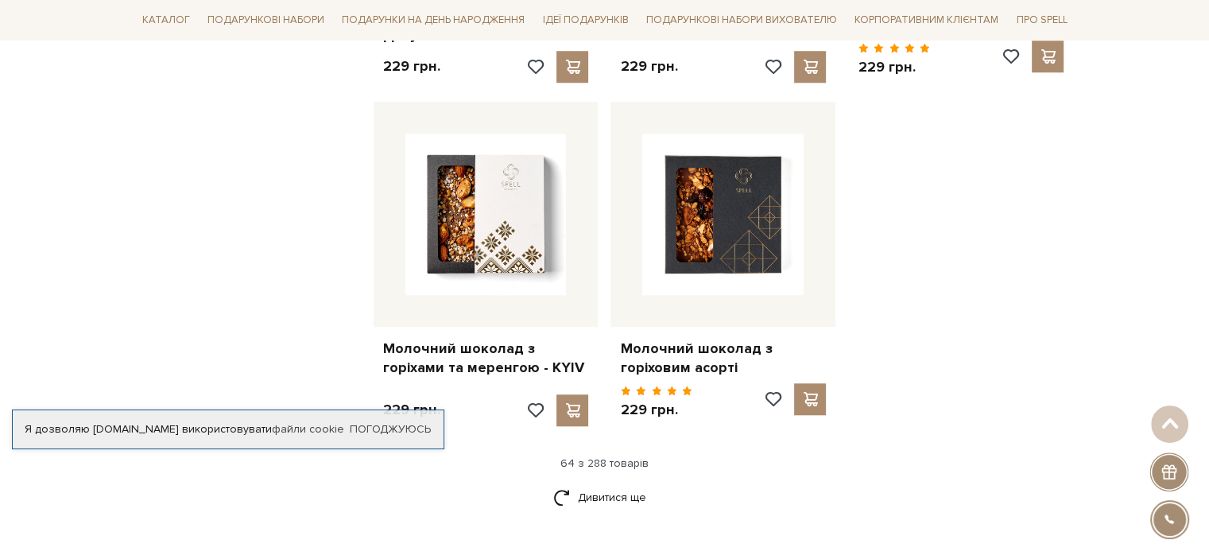
scroll to position [7394, 0]
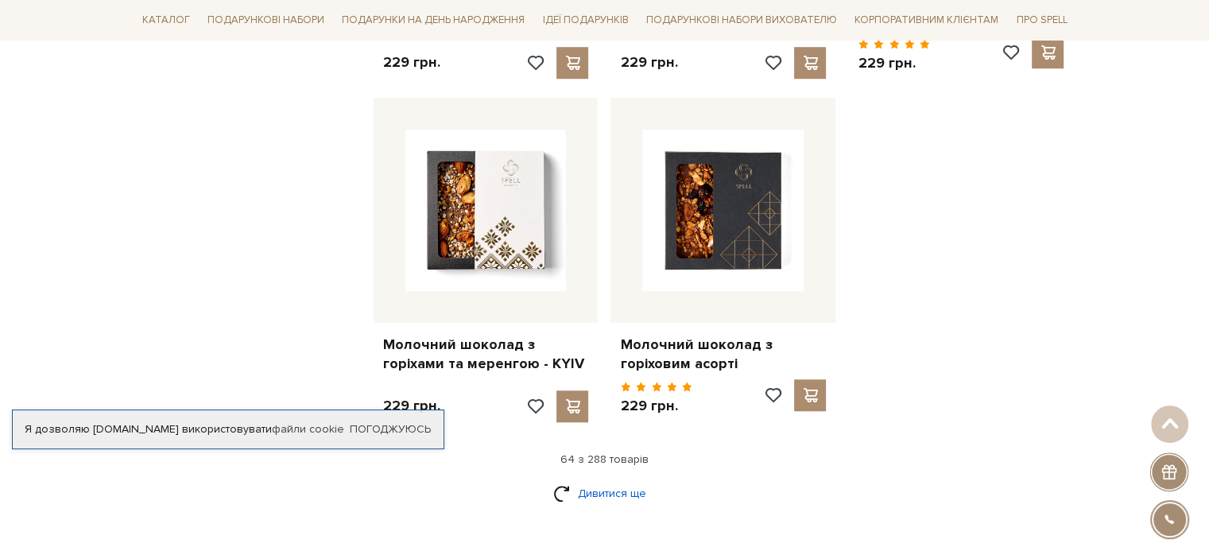
click at [610, 479] on link "Дивитися ще" at bounding box center [604, 493] width 103 height 28
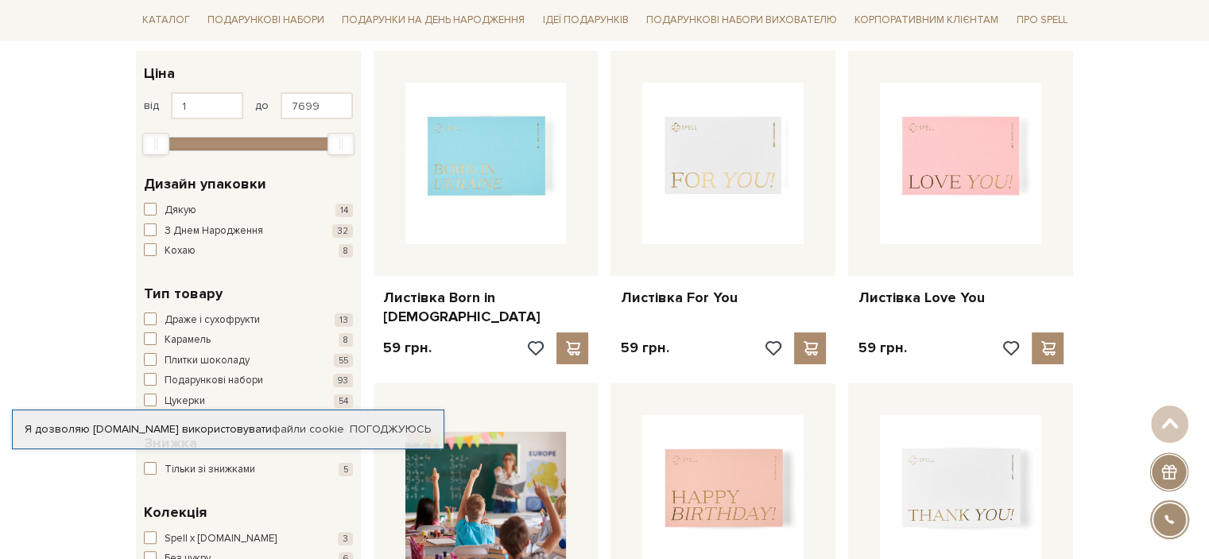
scroll to position [0, 0]
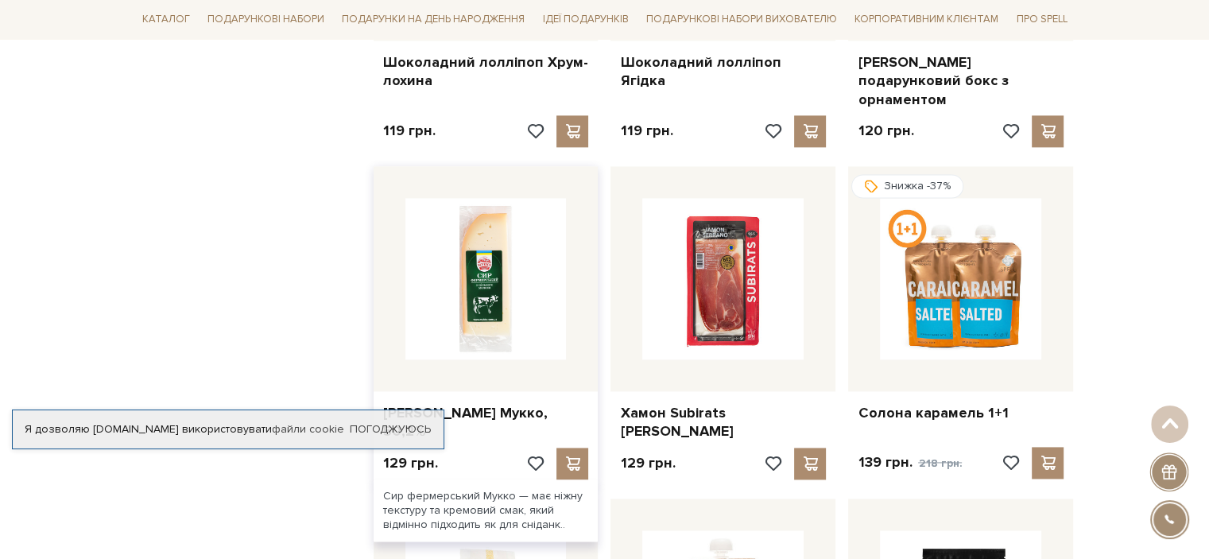
scroll to position [2226, 0]
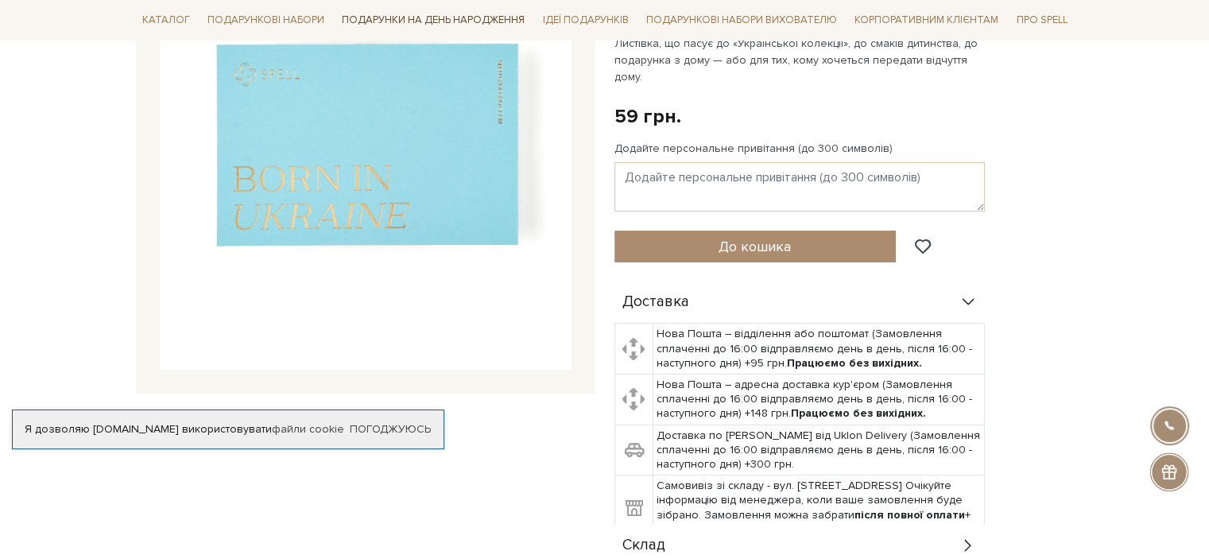
scroll to position [239, 0]
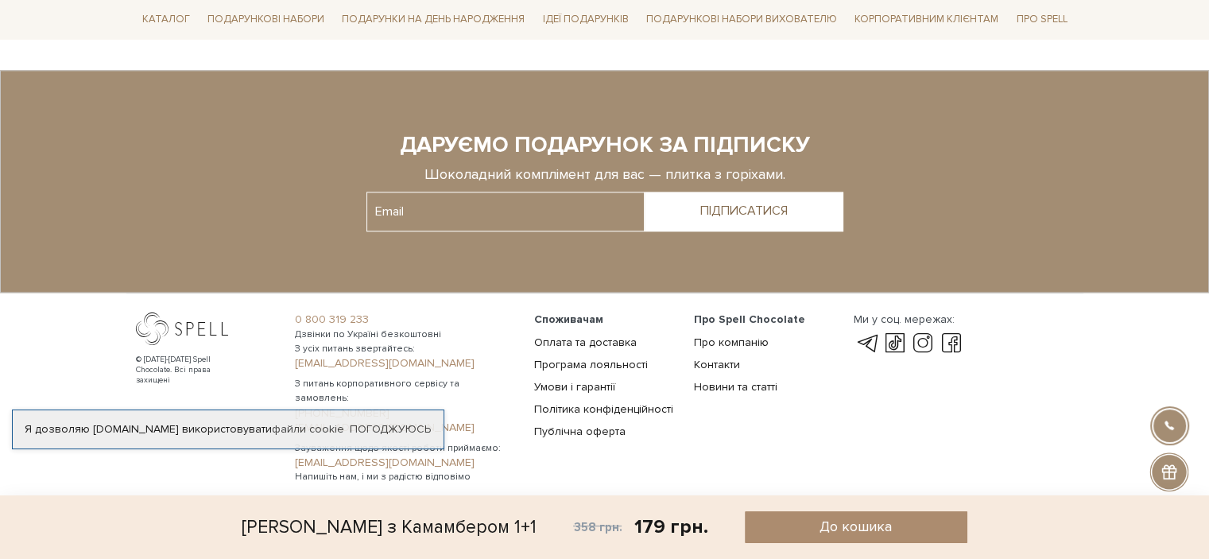
scroll to position [2192, 0]
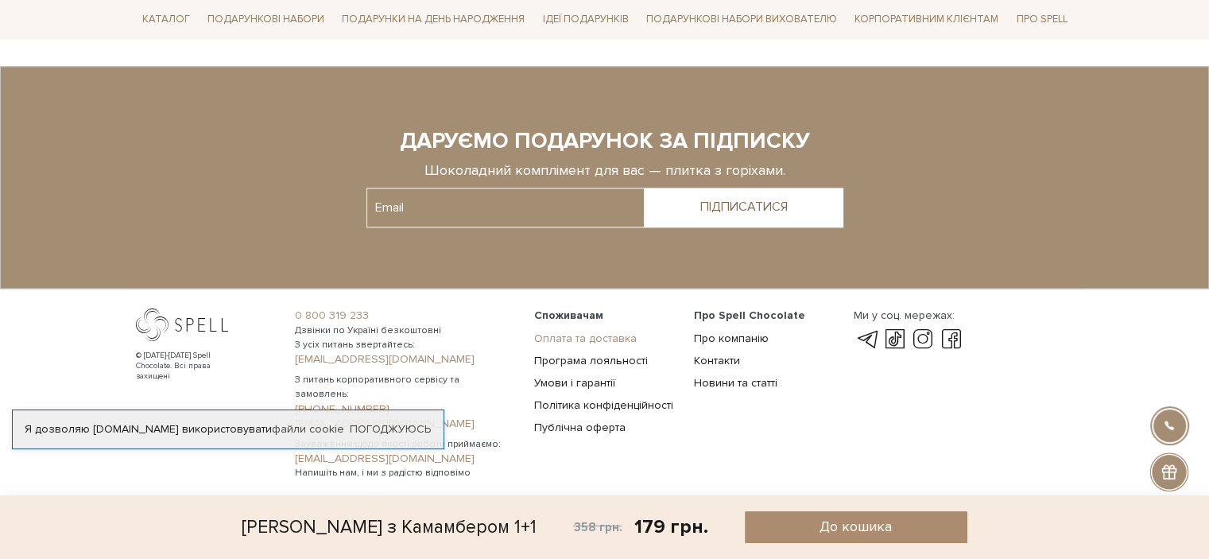
click at [585, 336] on link "Оплата та доставка" at bounding box center [585, 339] width 103 height 14
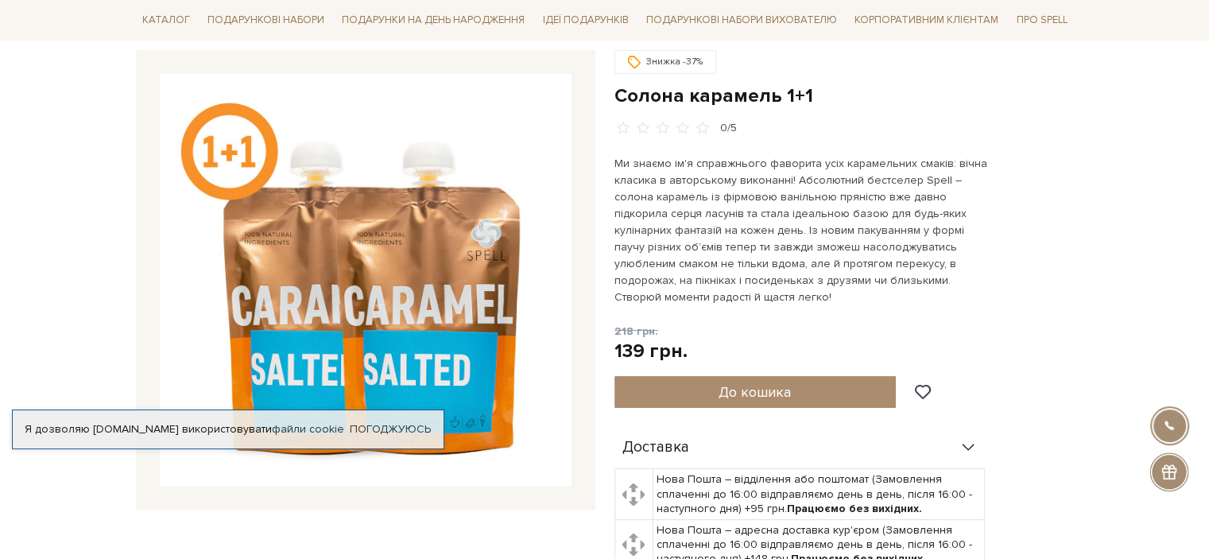
scroll to position [159, 0]
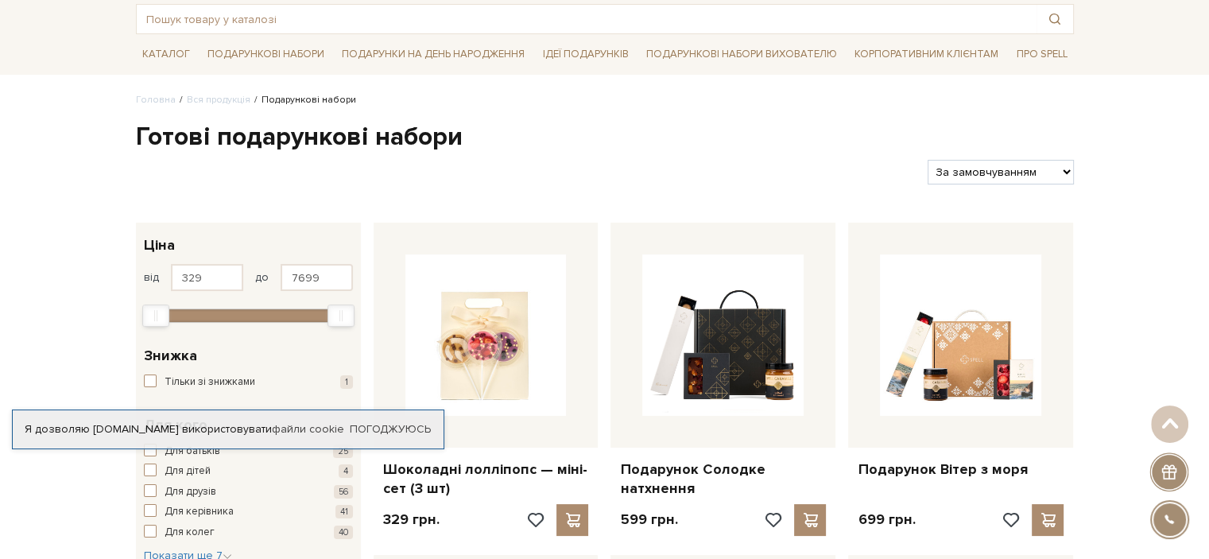
scroll to position [80, 0]
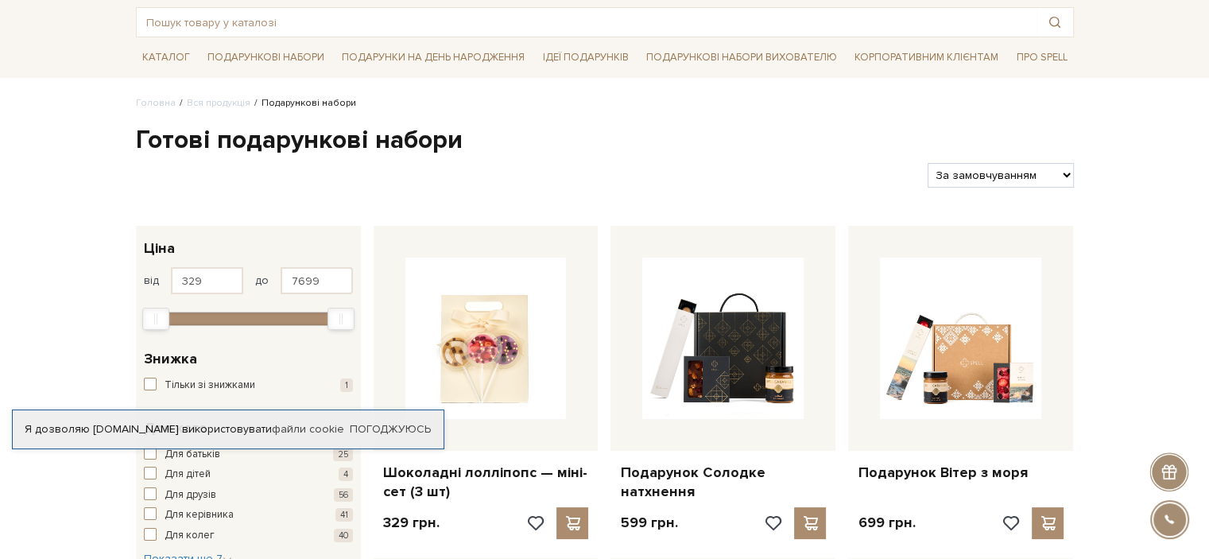
click at [1021, 171] on select "За замовчуванням За Ціною (зростання) За Ціною (зменшення) Новинки За популярні…" at bounding box center [1000, 175] width 145 height 25
select select "[URL][DOMAIN_NAME]"
click at [928, 163] on select "За замовчуванням За Ціною (зростання) За Ціною (зменшення) Новинки За популярні…" at bounding box center [1000, 175] width 145 height 25
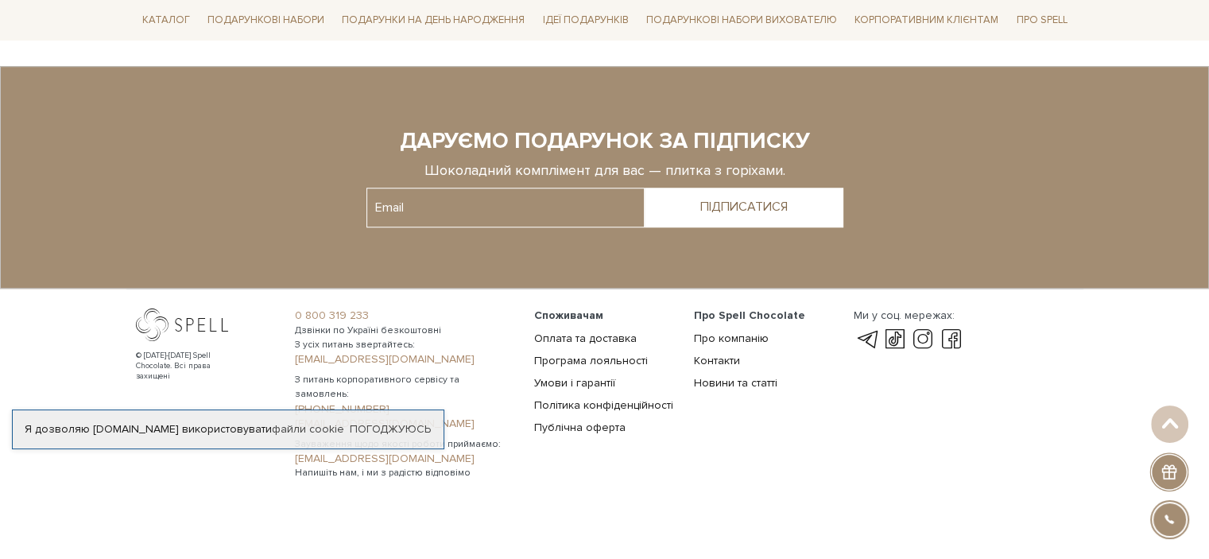
scroll to position [1274, 0]
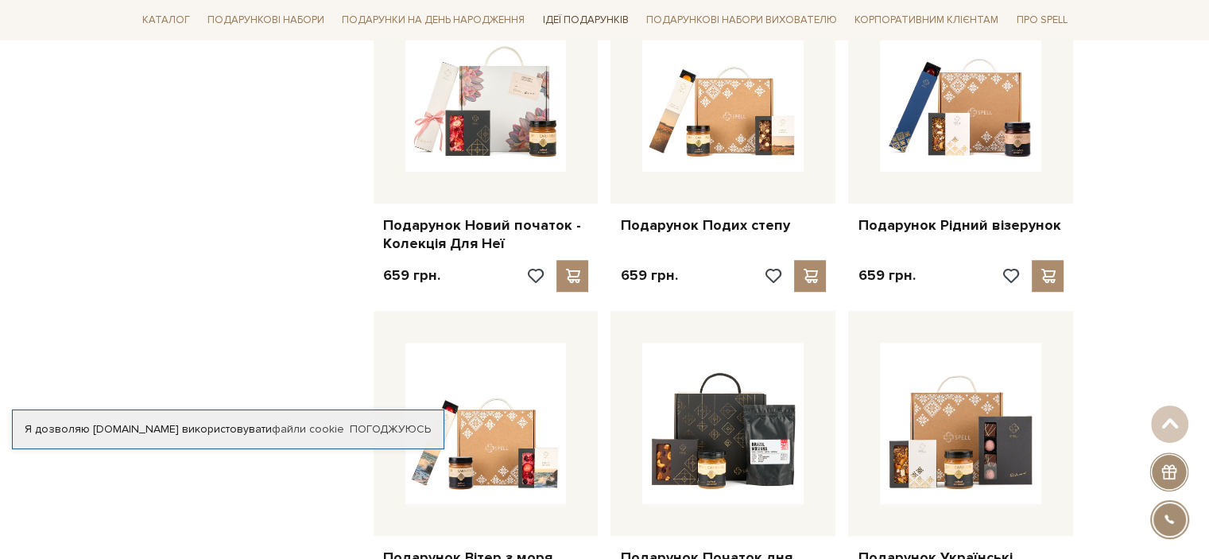
scroll to position [1352, 0]
